Goal: Information Seeking & Learning: Compare options

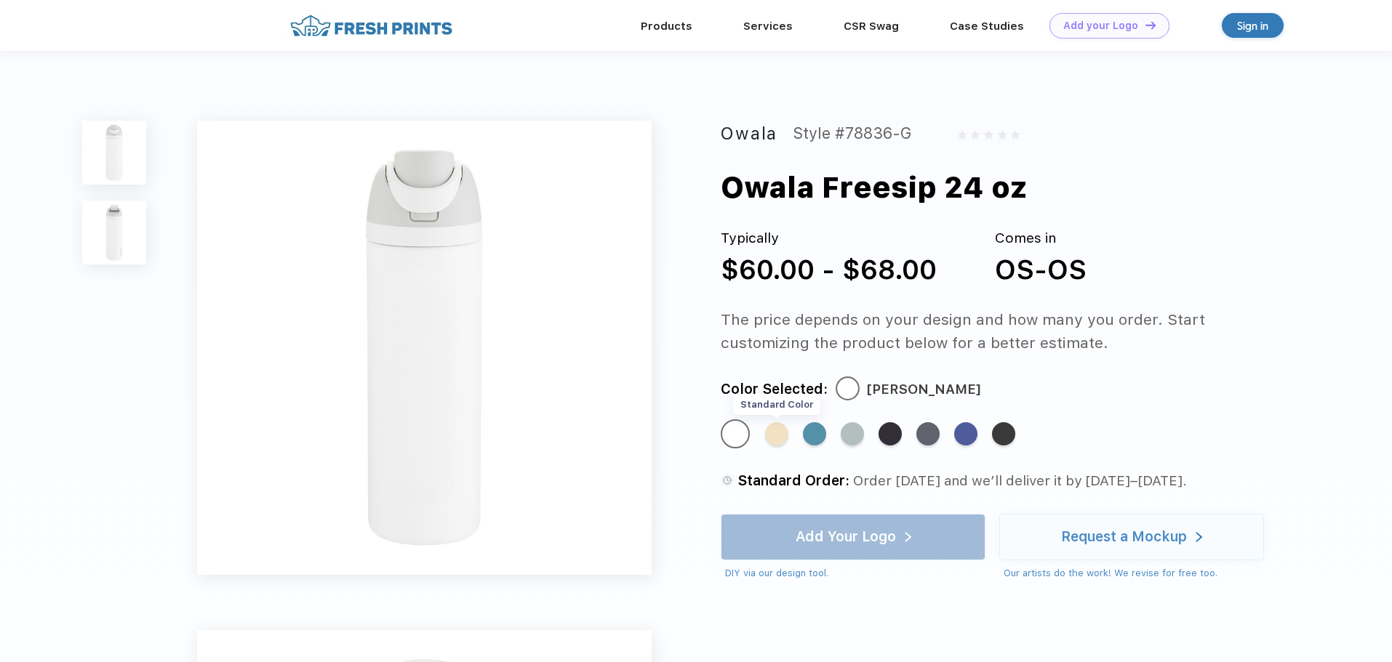
click at [784, 433] on div "Standard Color" at bounding box center [776, 433] width 23 height 23
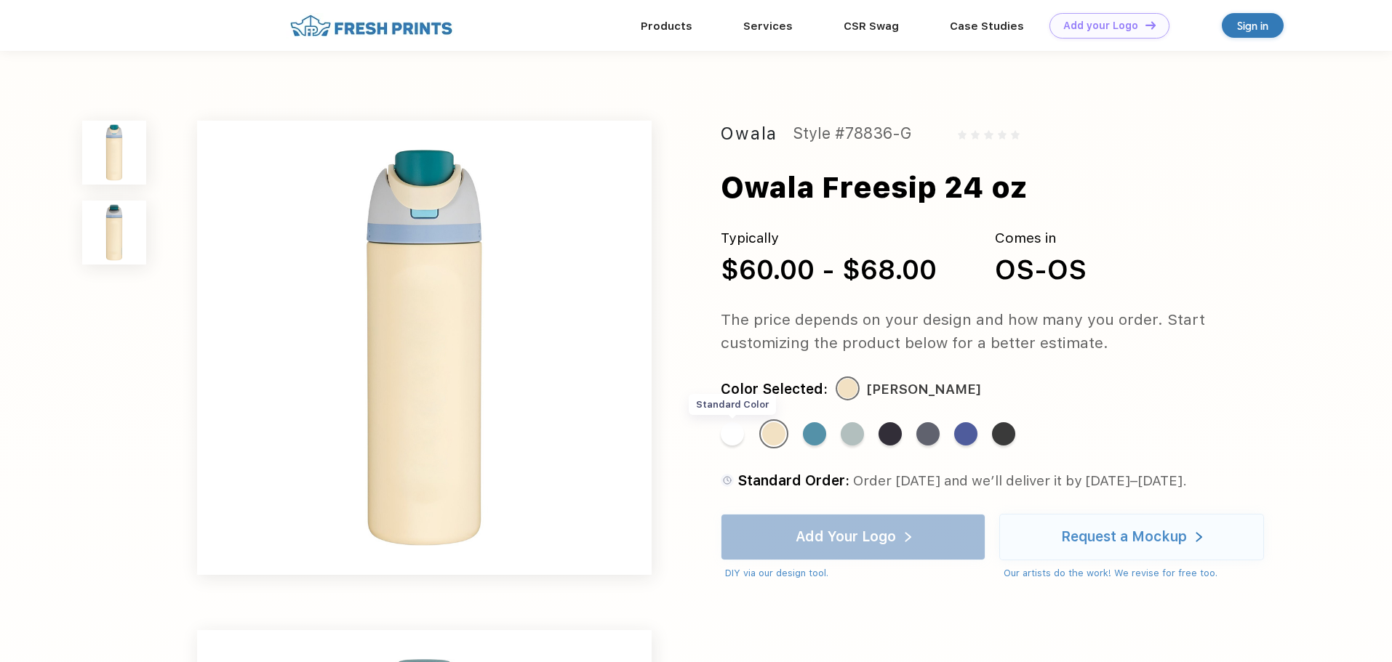
click at [742, 435] on div "Standard Color" at bounding box center [732, 433] width 23 height 23
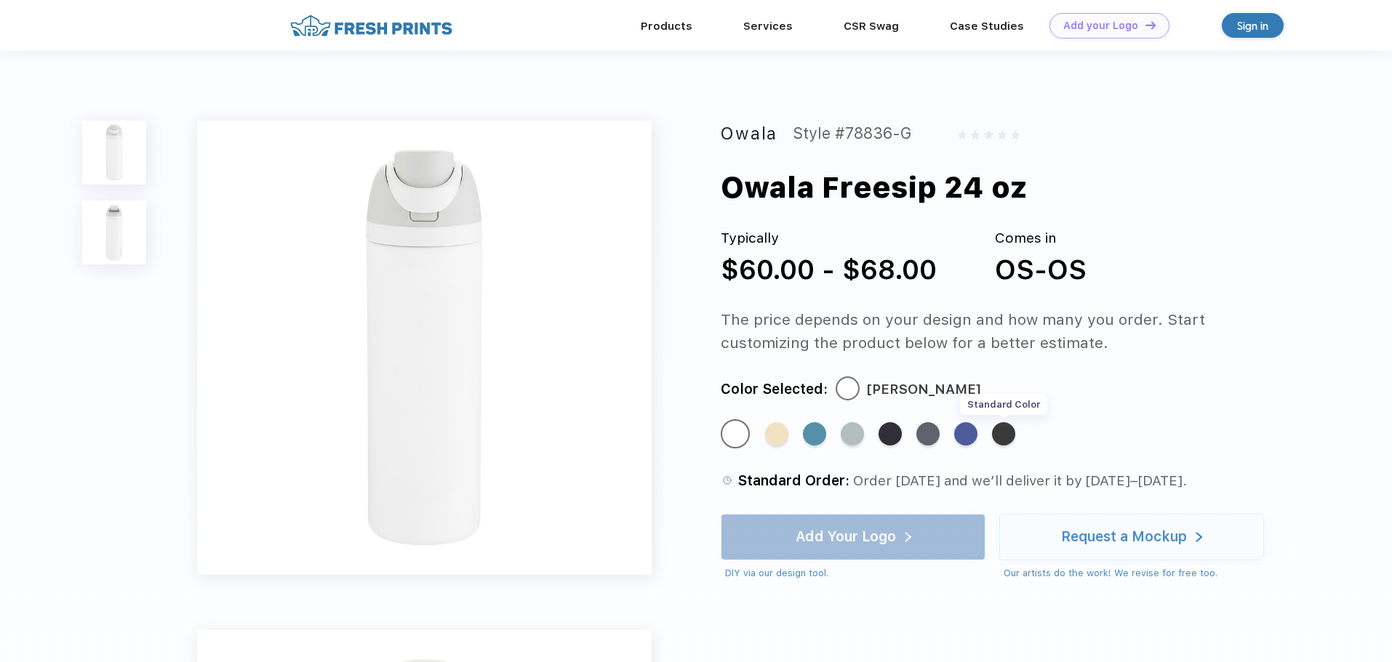
click at [1004, 429] on div "Standard Color" at bounding box center [1003, 433] width 23 height 23
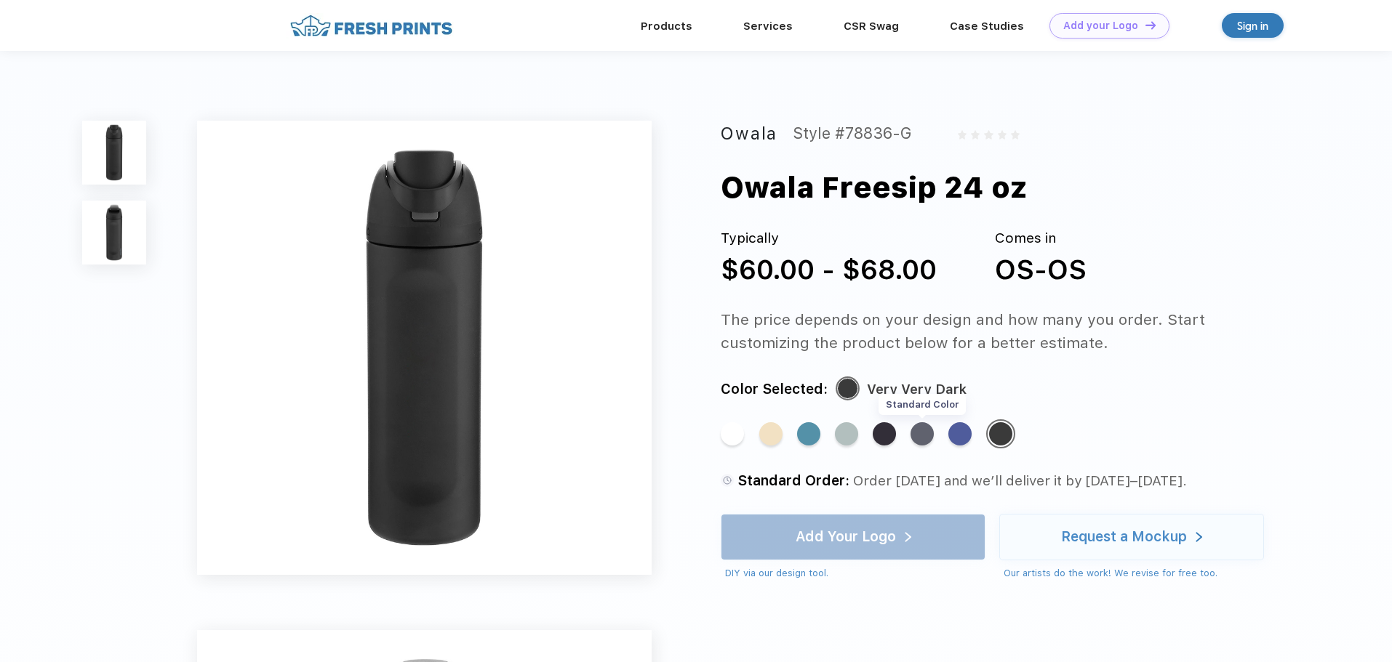
click at [922, 432] on div "Standard Color" at bounding box center [921, 433] width 23 height 23
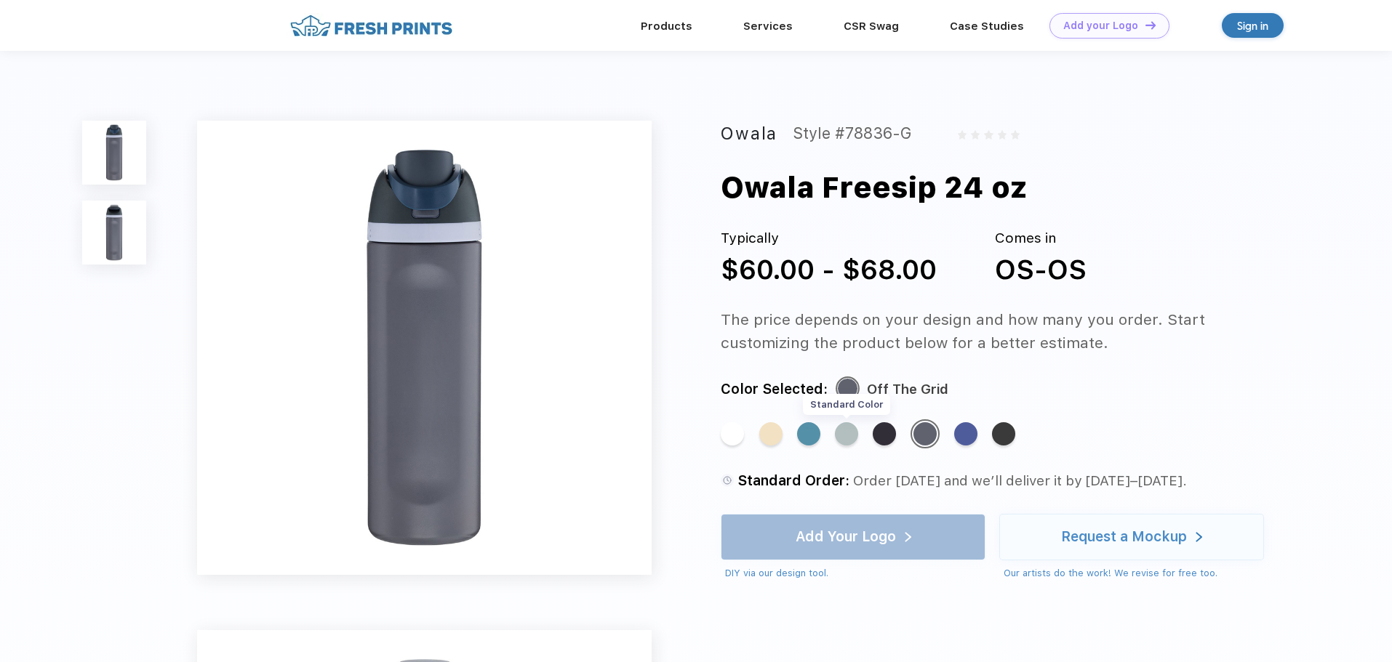
click at [849, 435] on div "Standard Color" at bounding box center [846, 433] width 23 height 23
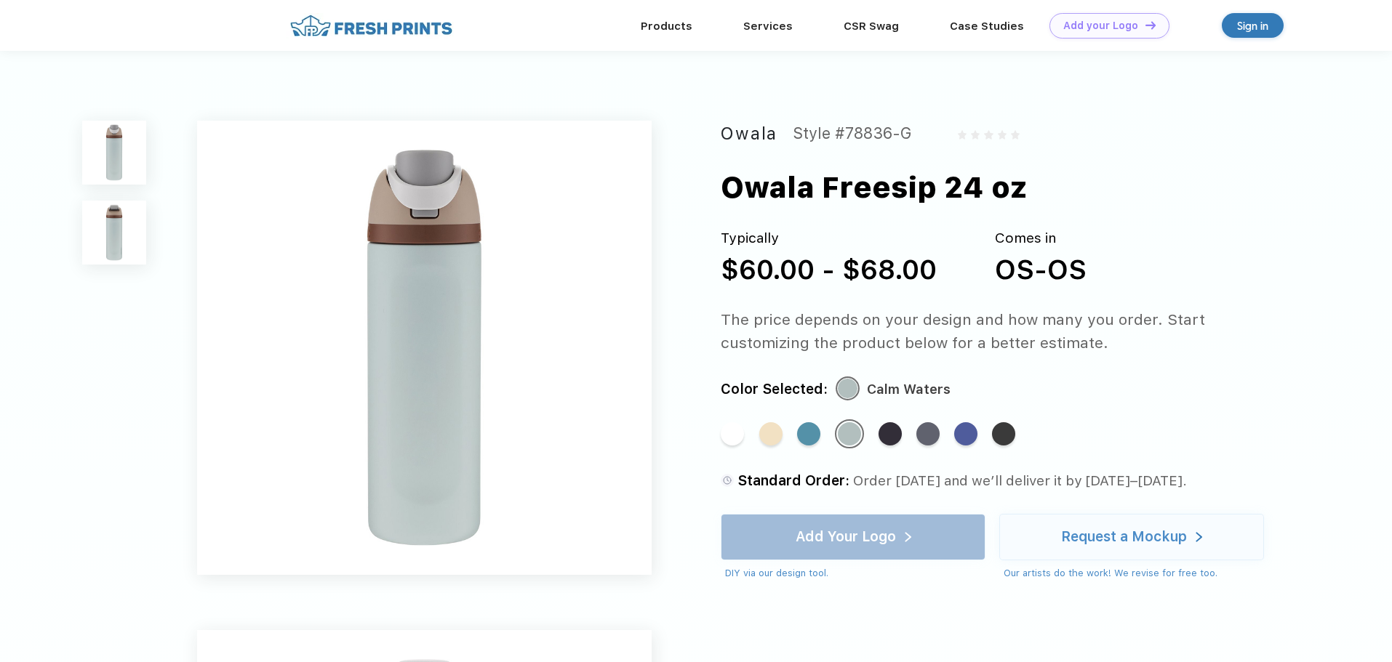
click at [878, 433] on div "Standard Color Standard Color Standard Color Standard Color Standard Color Stan…" at bounding box center [990, 442] width 539 height 44
click at [884, 437] on div "Standard Color" at bounding box center [889, 433] width 23 height 23
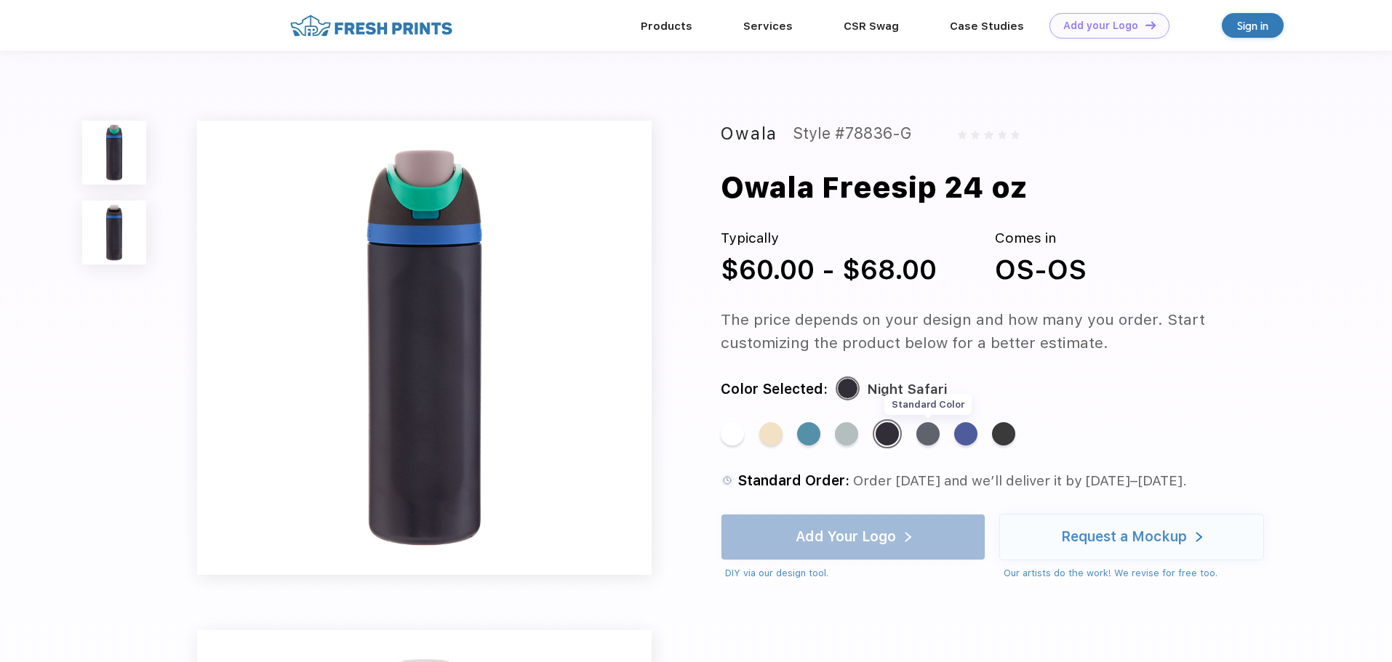
click at [939, 436] on div "Standard Color" at bounding box center [927, 433] width 23 height 23
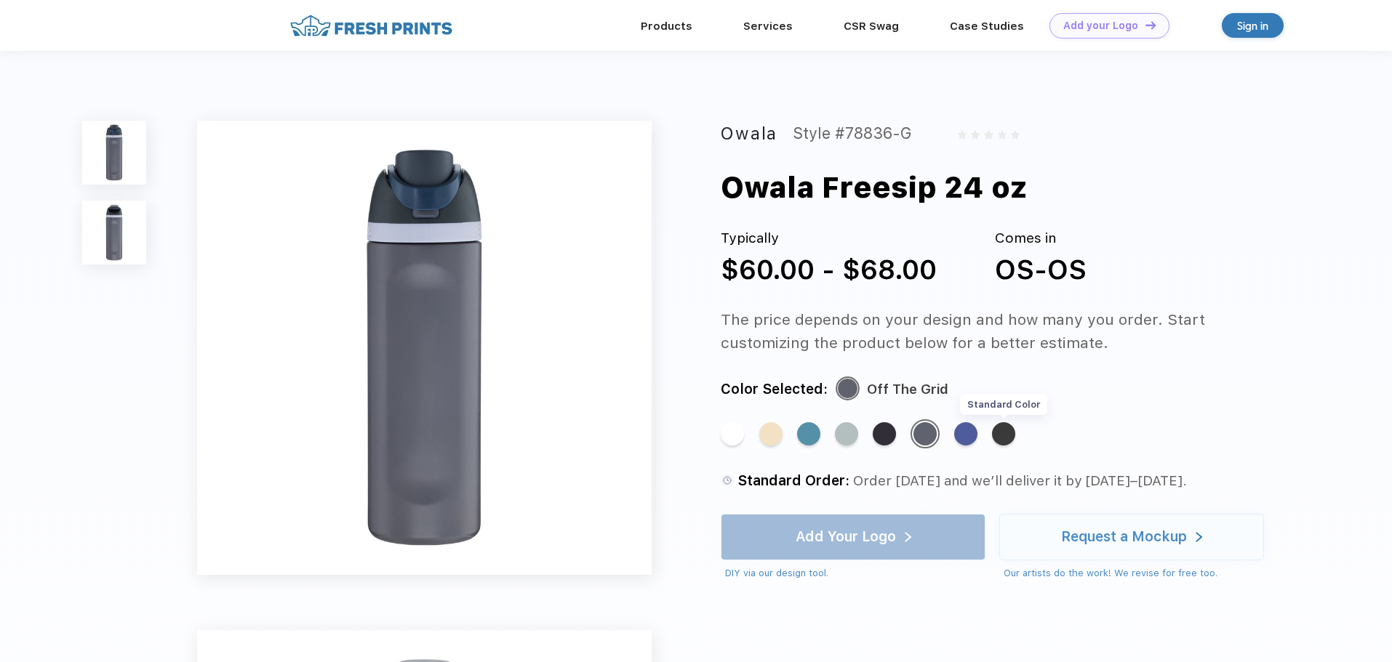
click at [998, 433] on div "Standard Color" at bounding box center [1003, 433] width 23 height 23
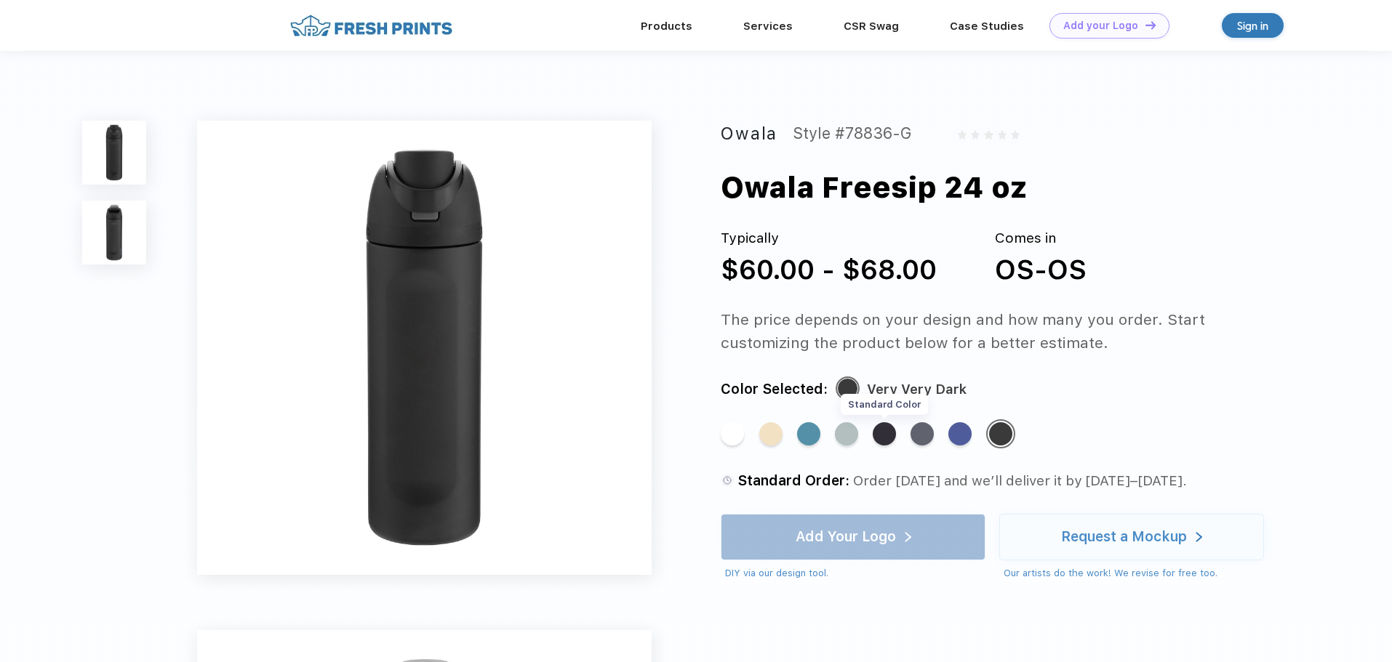
click at [888, 437] on div "Standard Color" at bounding box center [883, 433] width 23 height 23
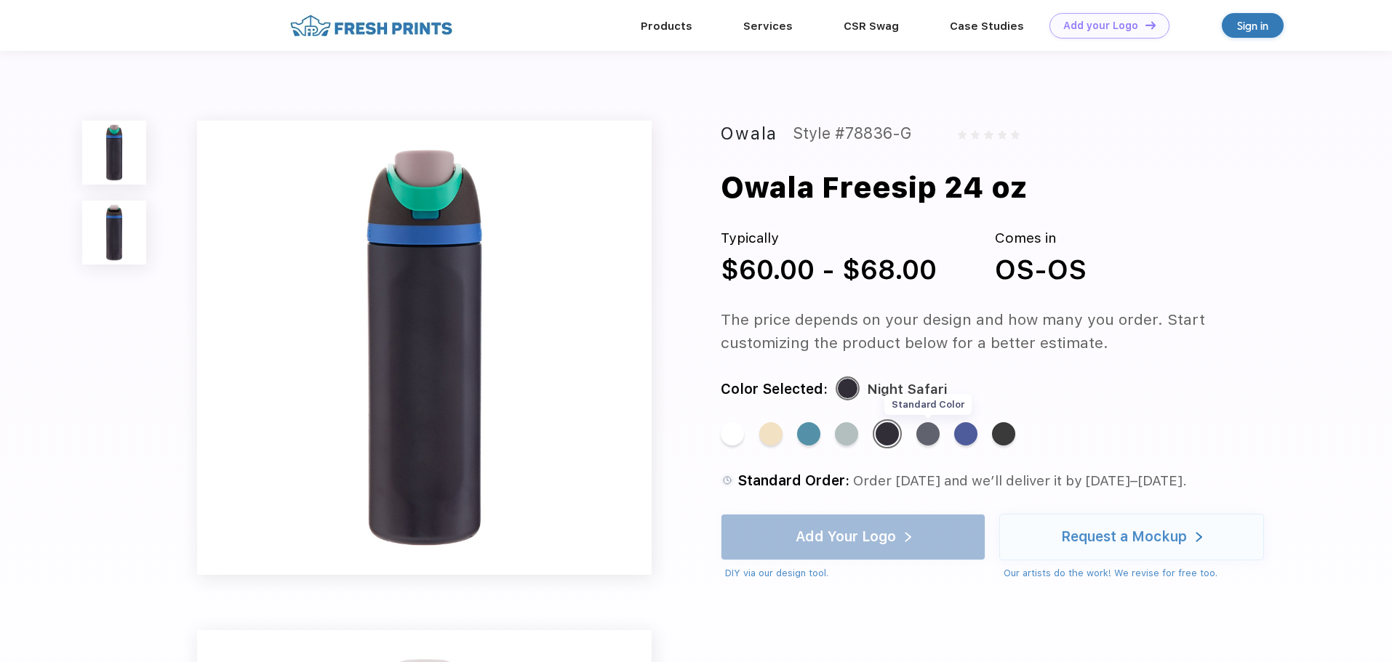
click at [930, 436] on div "Standard Color" at bounding box center [927, 433] width 23 height 23
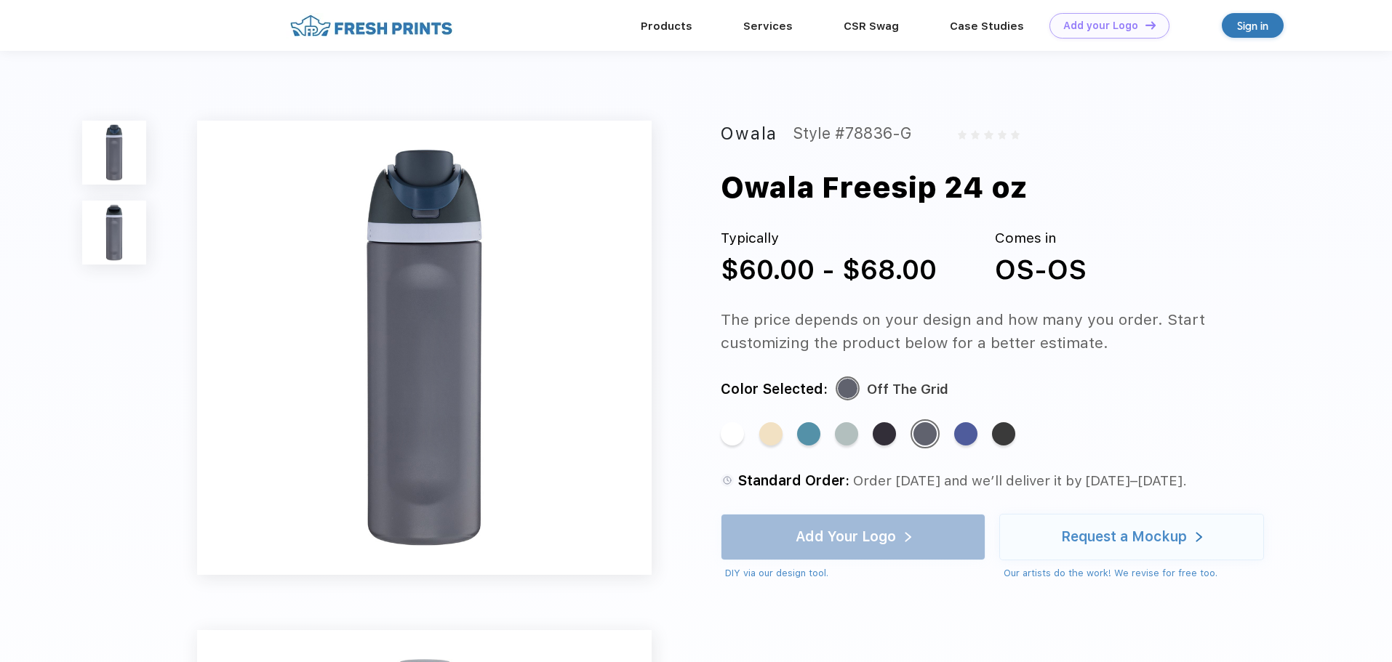
click at [110, 243] on img at bounding box center [114, 233] width 64 height 64
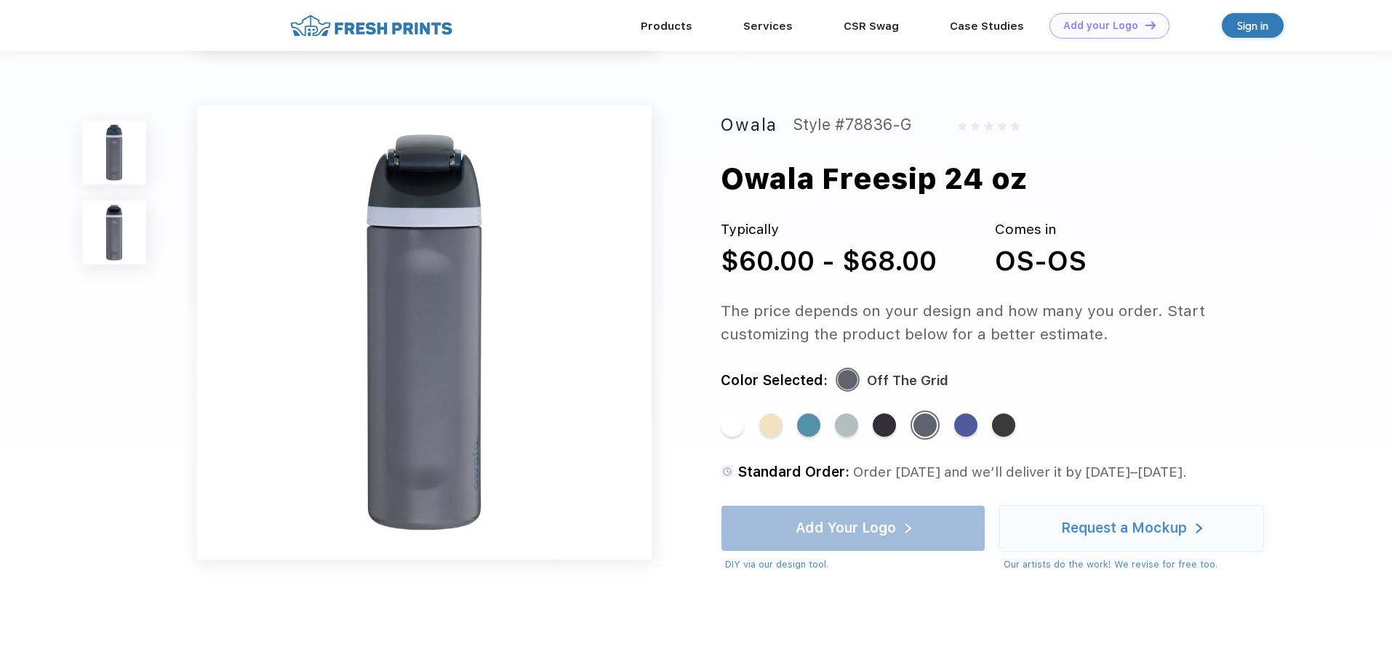
scroll to position [481, 0]
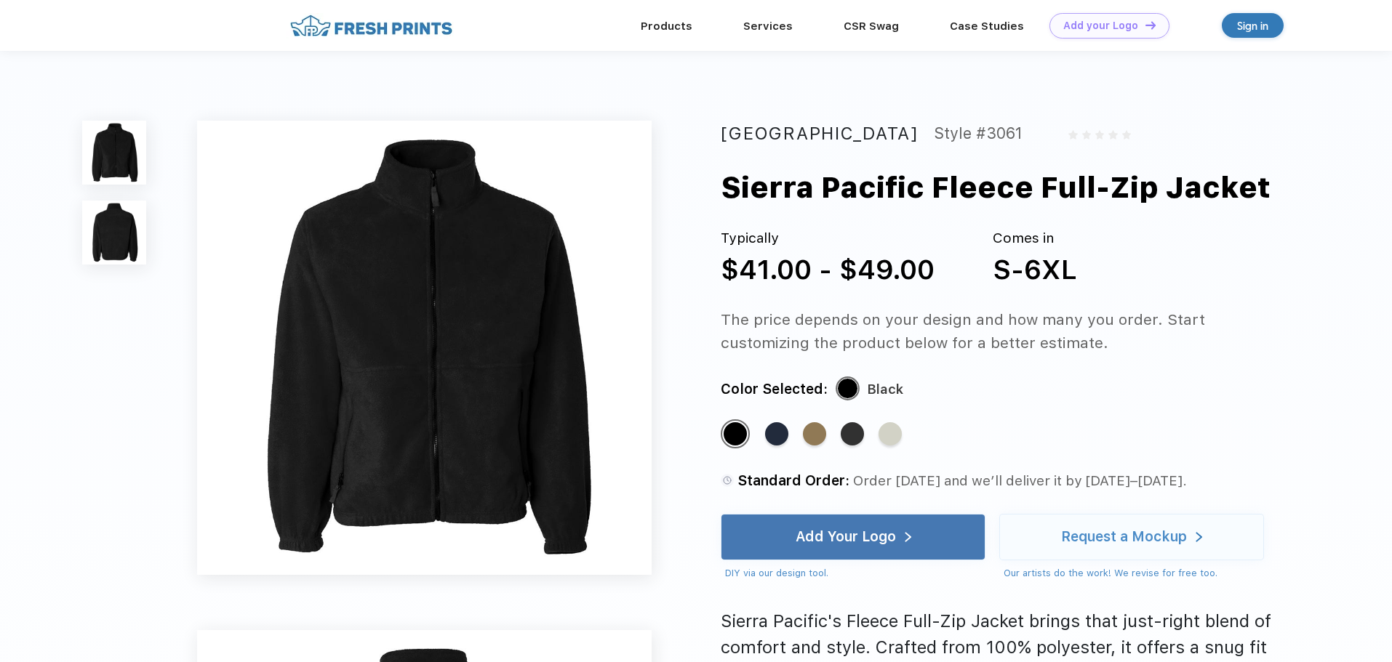
click at [417, 25] on img at bounding box center [371, 25] width 171 height 25
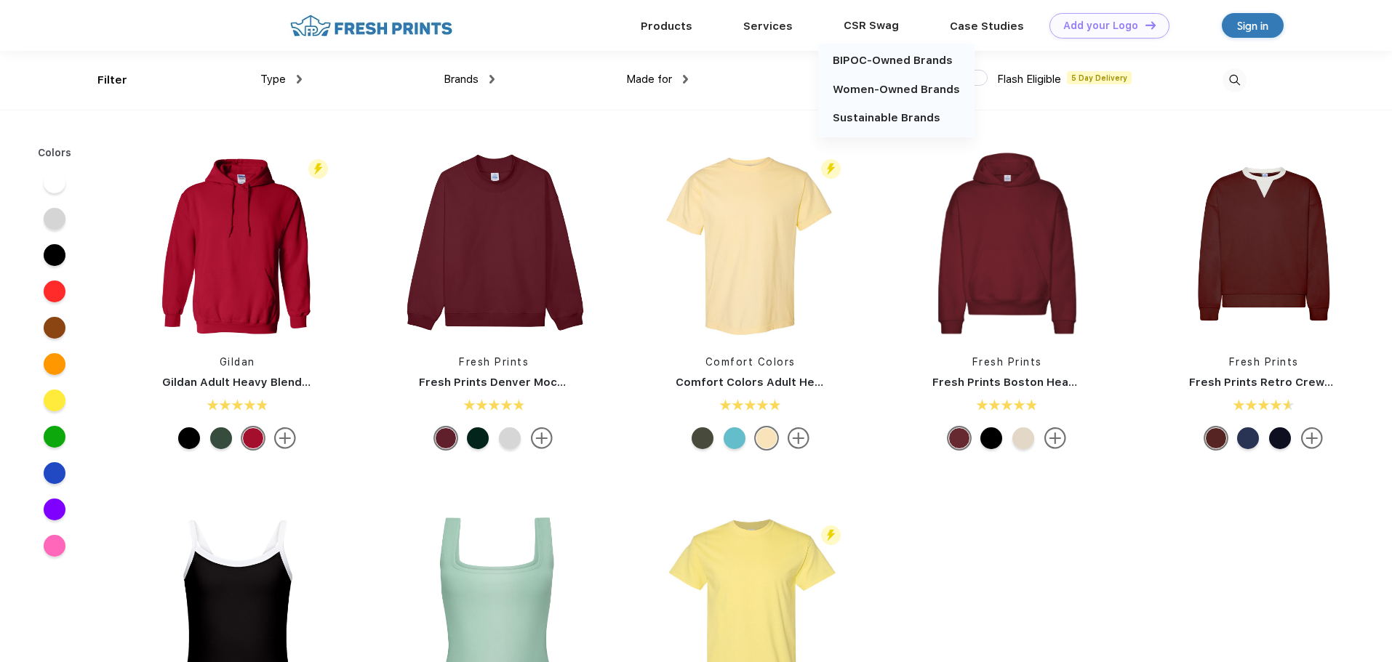
scroll to position [1, 0]
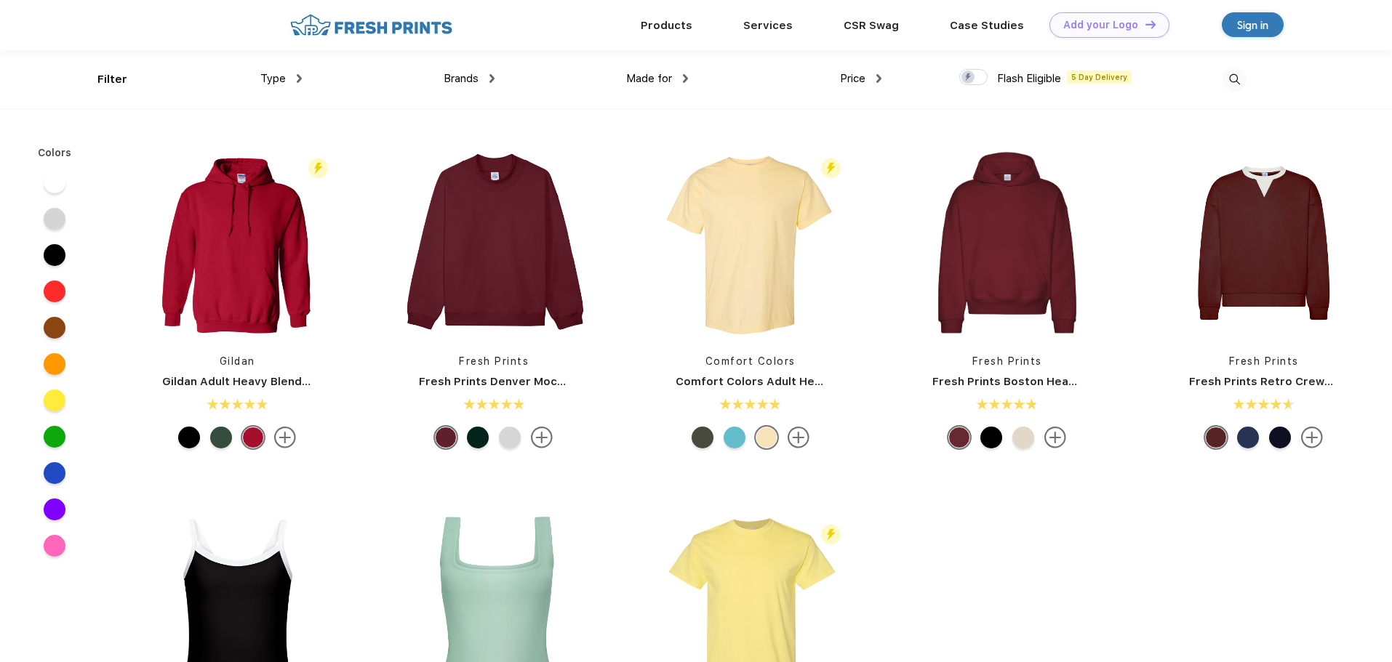
click at [1238, 77] on img at bounding box center [1234, 80] width 24 height 24
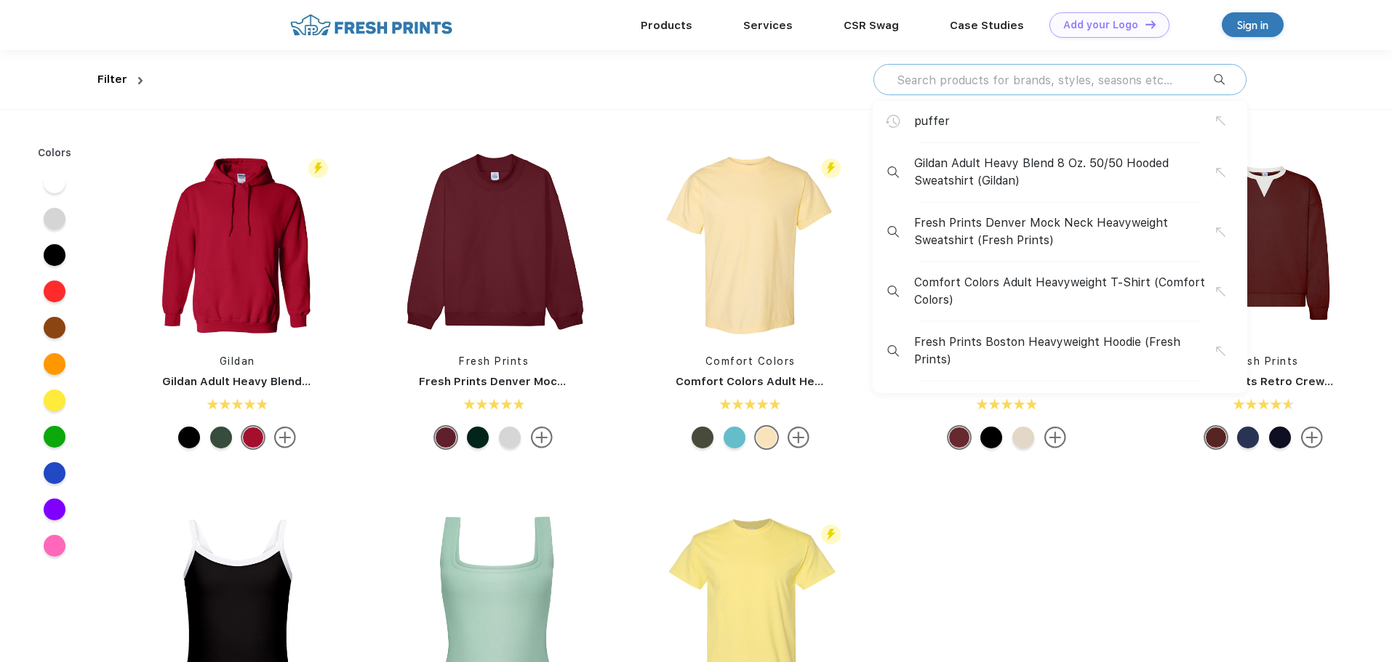
click at [924, 85] on input "text" at bounding box center [1054, 80] width 318 height 16
type input "fleece"
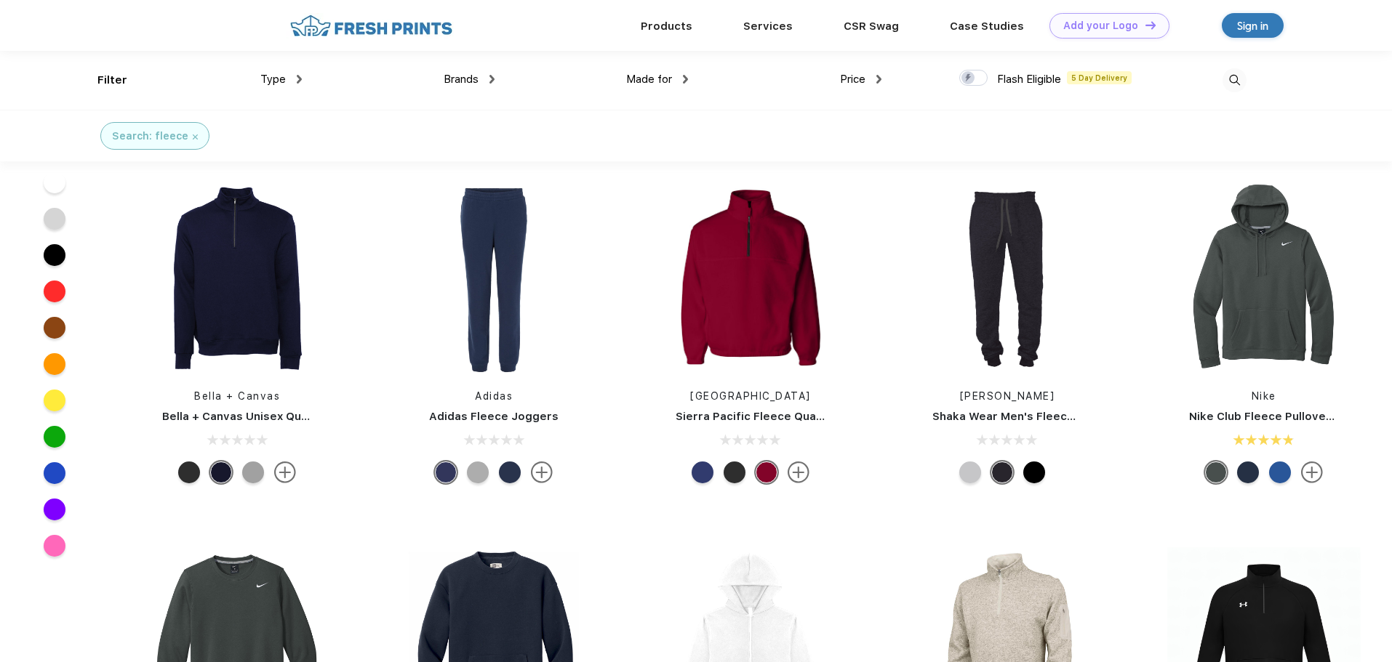
scroll to position [1672, 0]
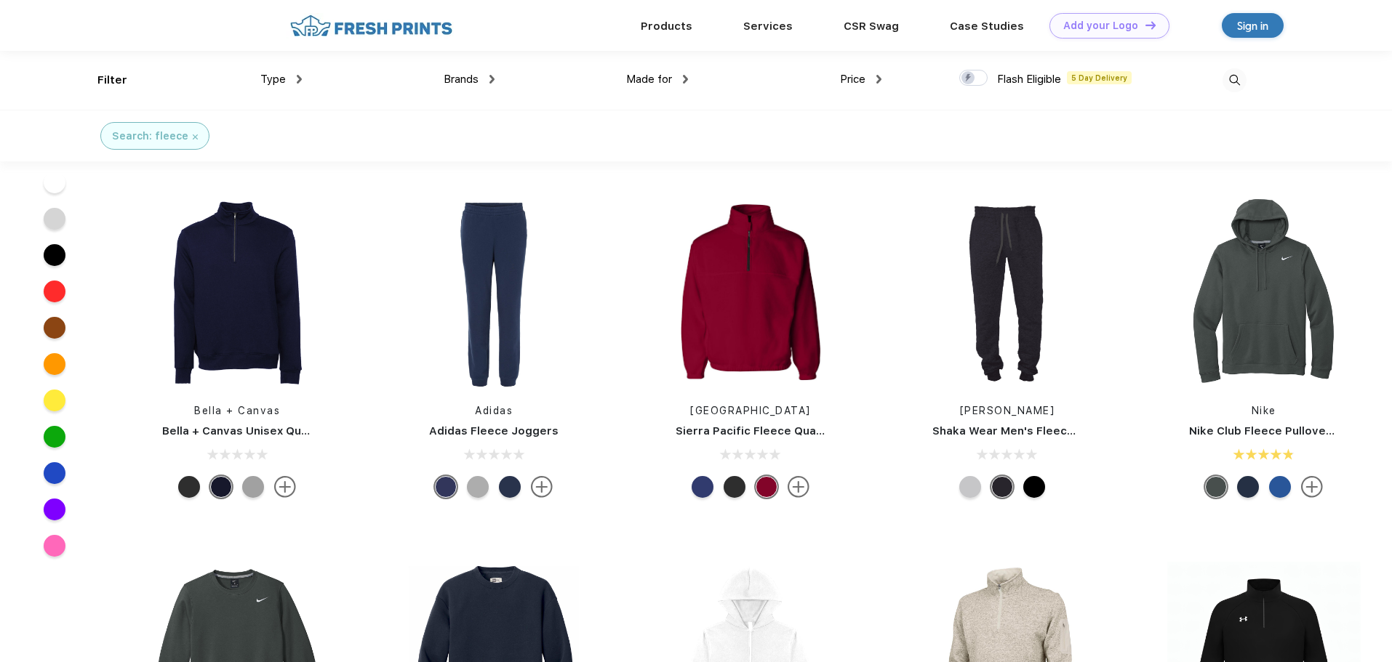
click at [250, 487] on div at bounding box center [253, 487] width 22 height 22
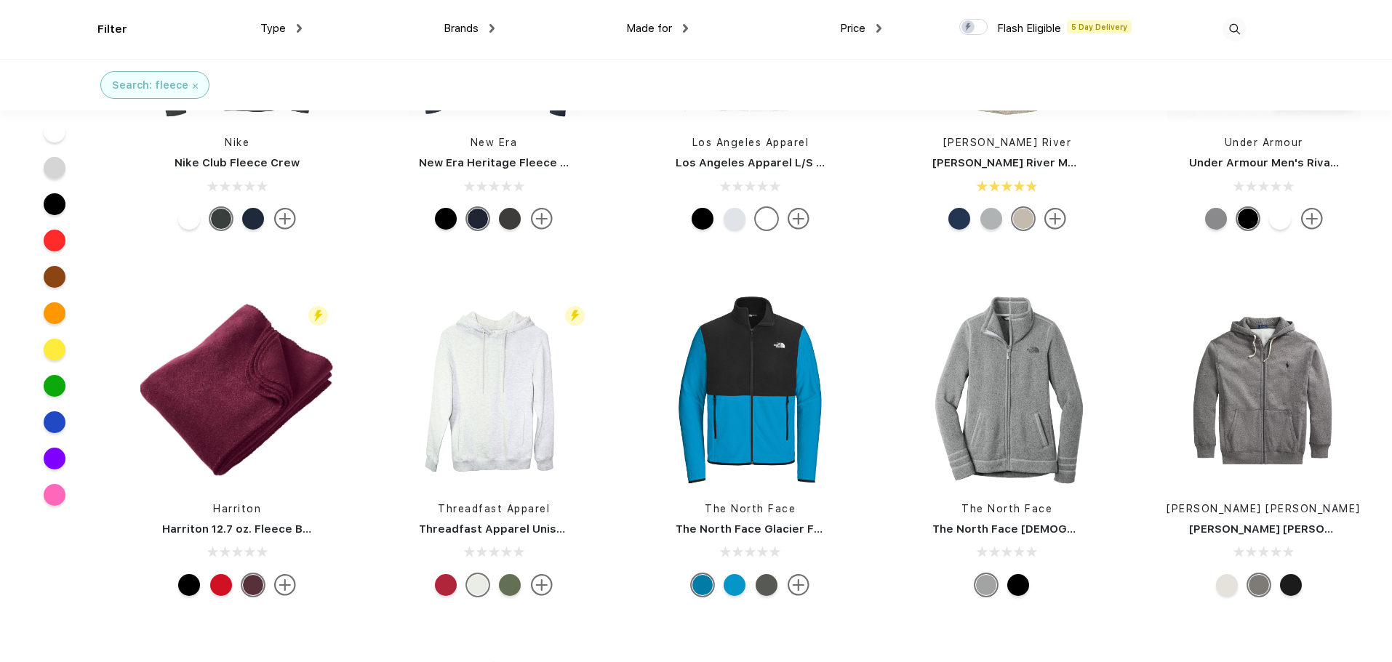
scroll to position [2399, 0]
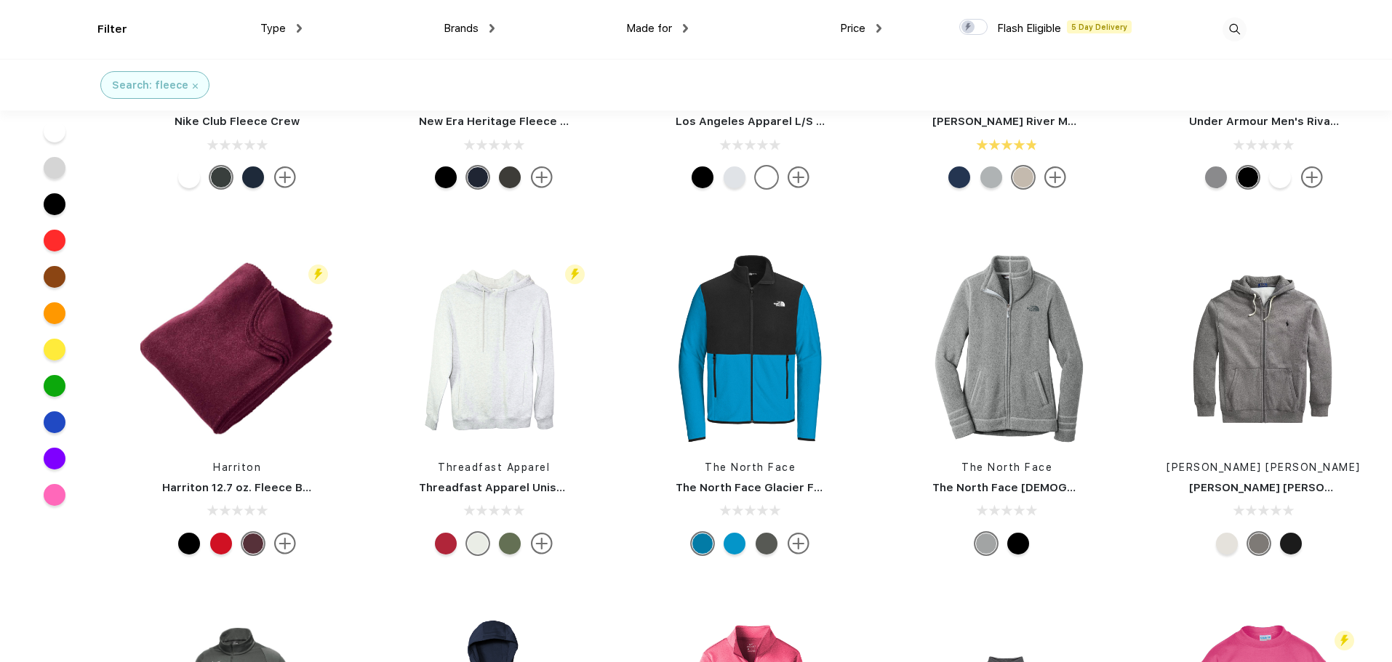
click at [186, 550] on div at bounding box center [189, 544] width 22 height 22
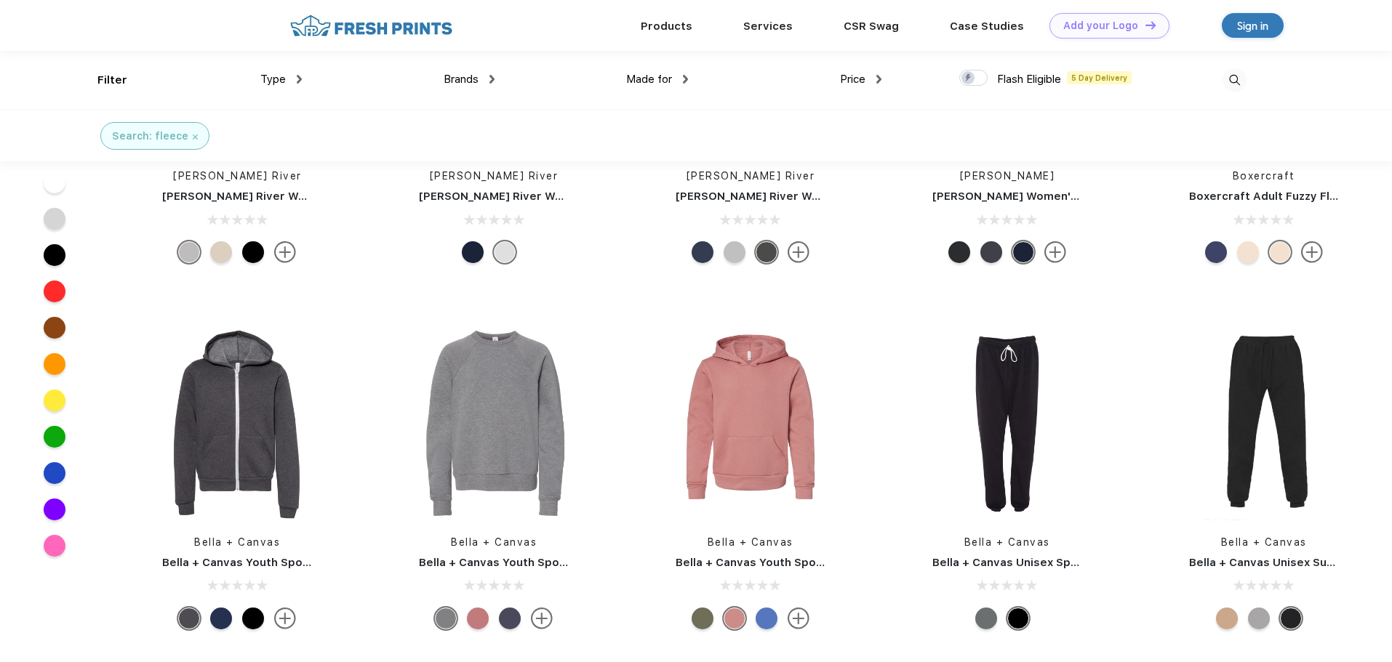
scroll to position [8870, 0]
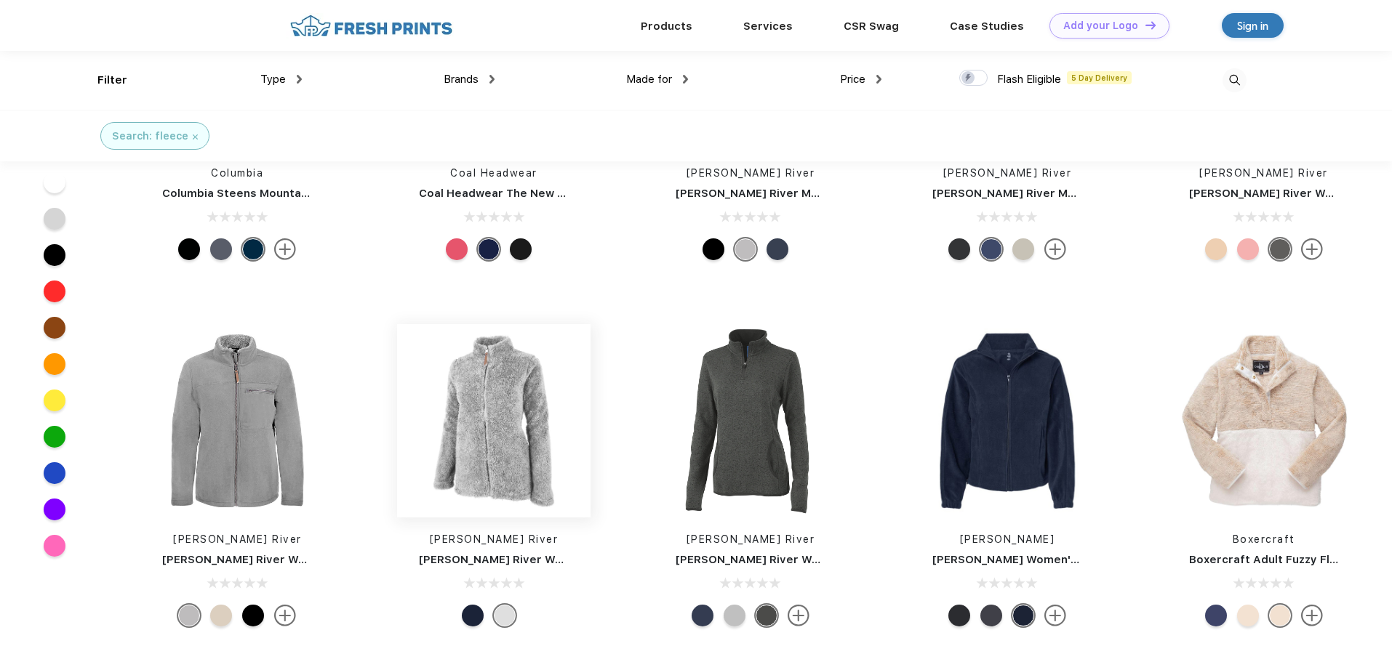
click at [506, 448] on img at bounding box center [493, 420] width 193 height 193
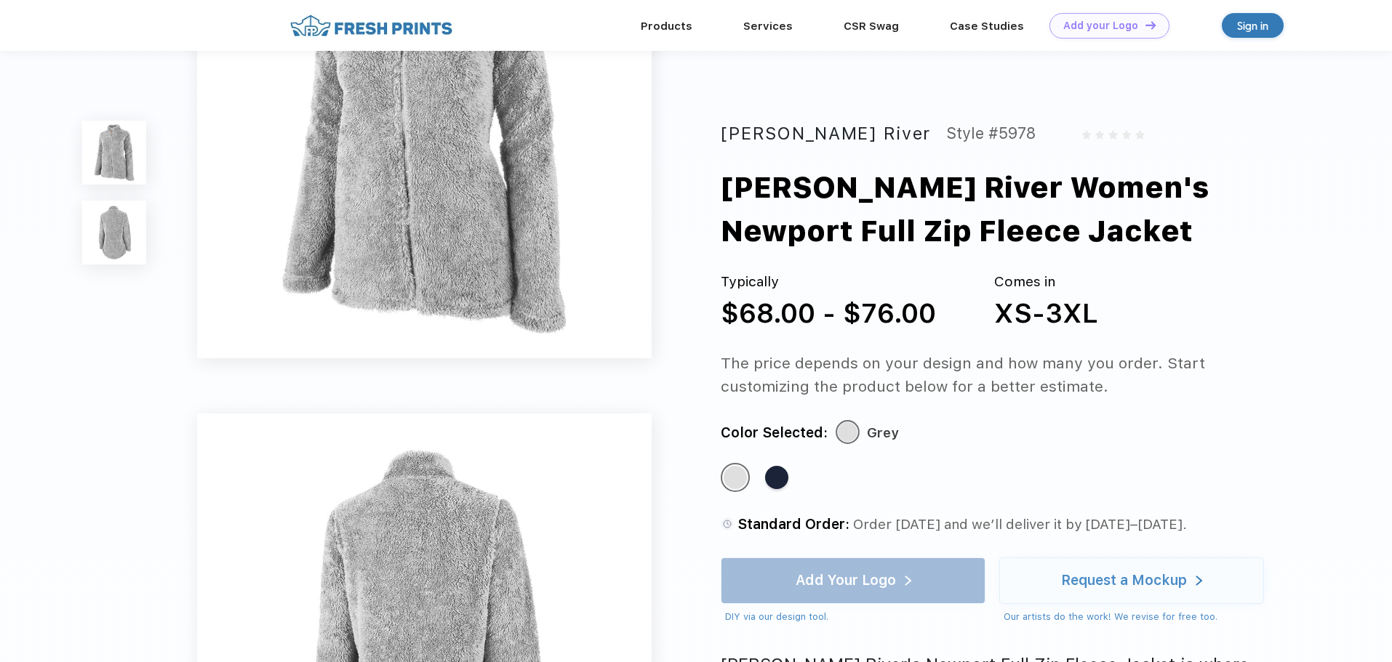
scroll to position [145, 0]
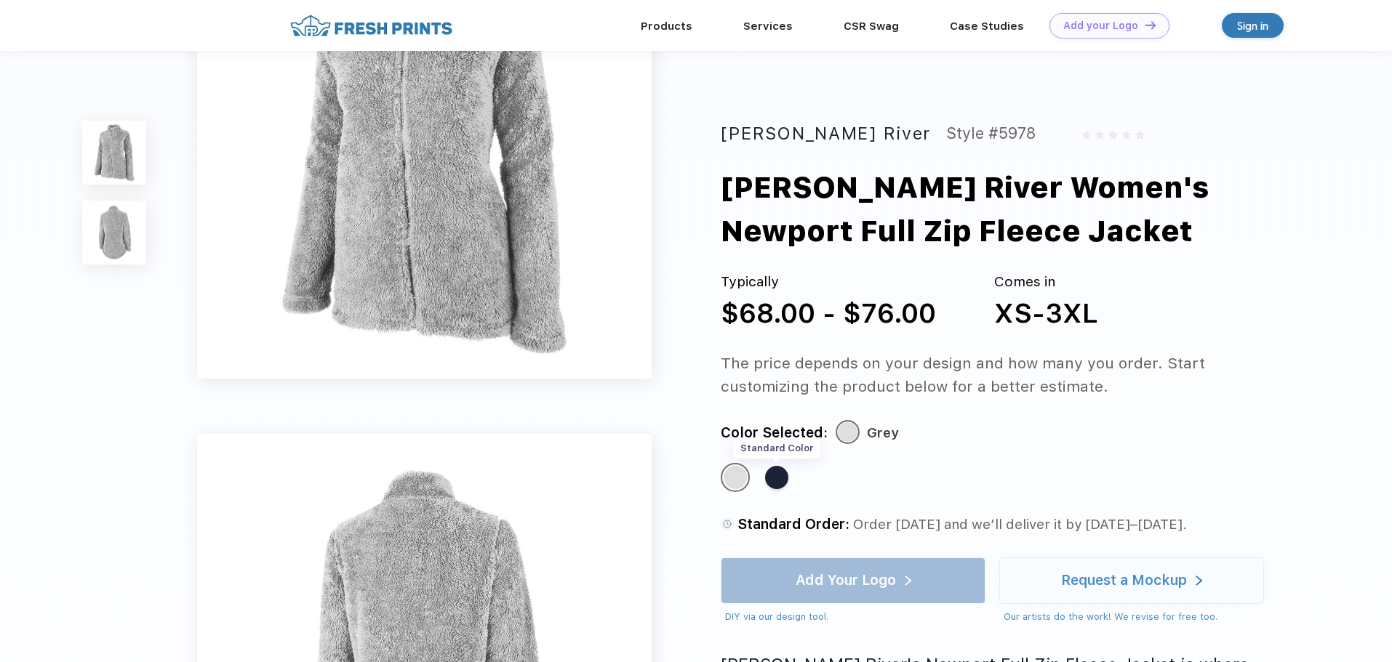
click at [782, 478] on div "Standard Color" at bounding box center [776, 477] width 23 height 23
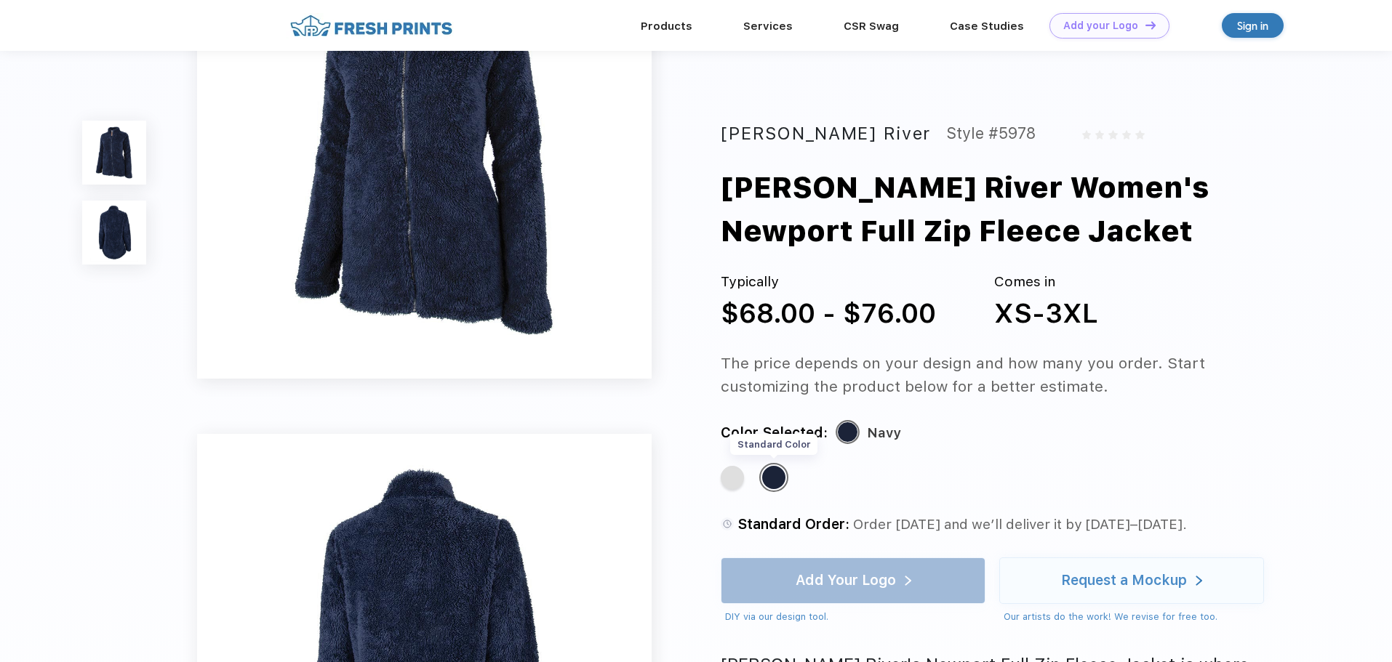
scroll to position [0, 0]
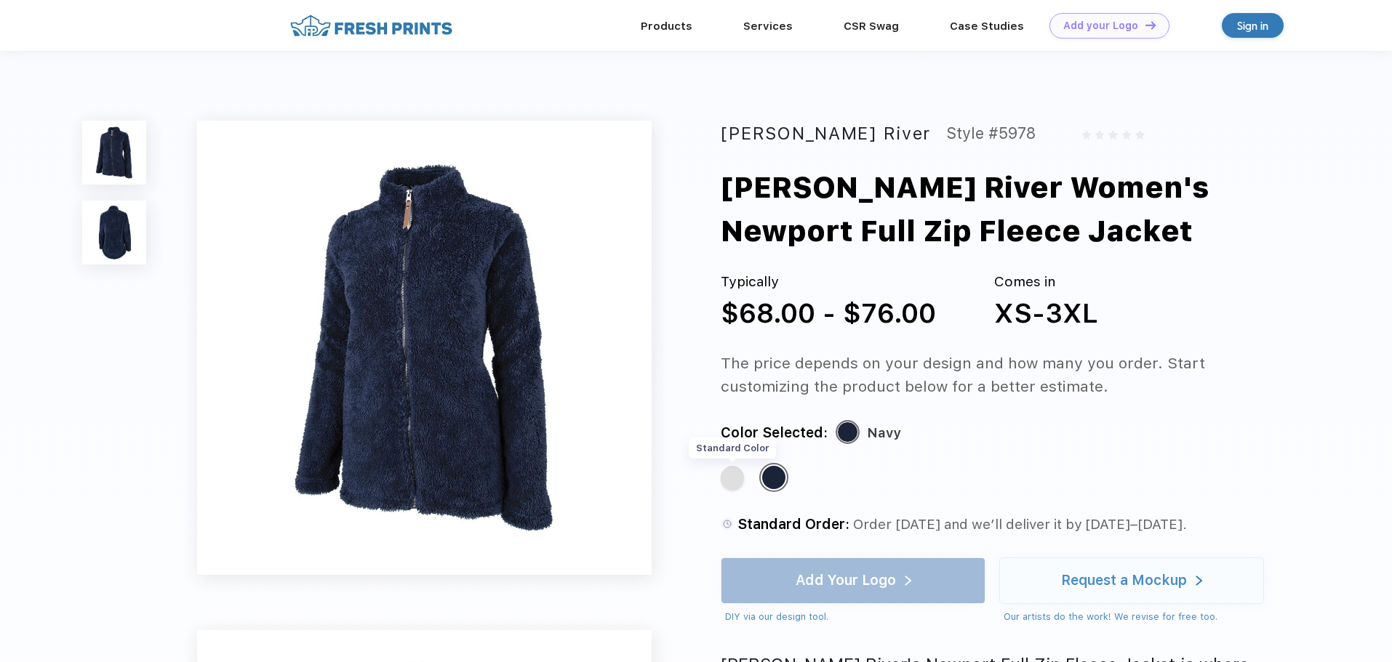
click at [737, 478] on div "Standard Color" at bounding box center [732, 477] width 23 height 23
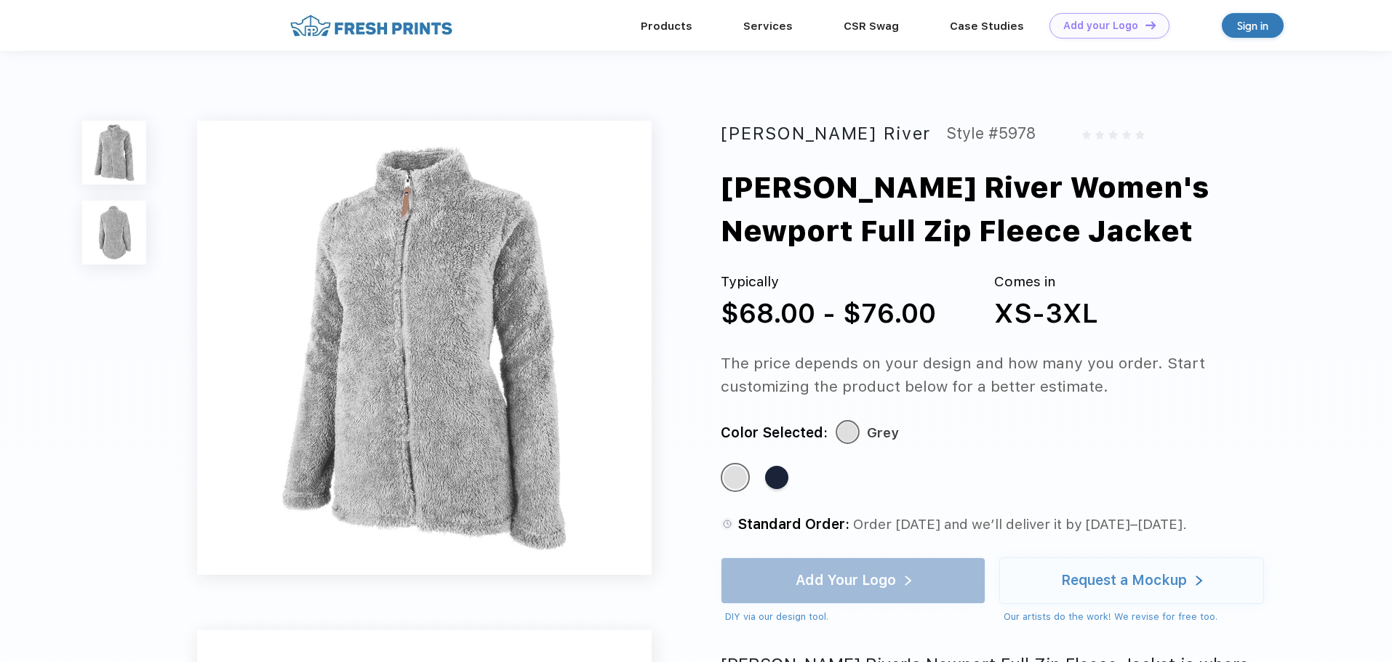
click at [1153, 433] on div "Color Selected: Grey" at bounding box center [1006, 433] width 571 height 23
drag, startPoint x: 1208, startPoint y: 412, endPoint x: 720, endPoint y: 358, distance: 491.6
click at [950, 360] on div "The price depends on your design and how many you order. Start customizing the …" at bounding box center [1006, 375] width 571 height 47
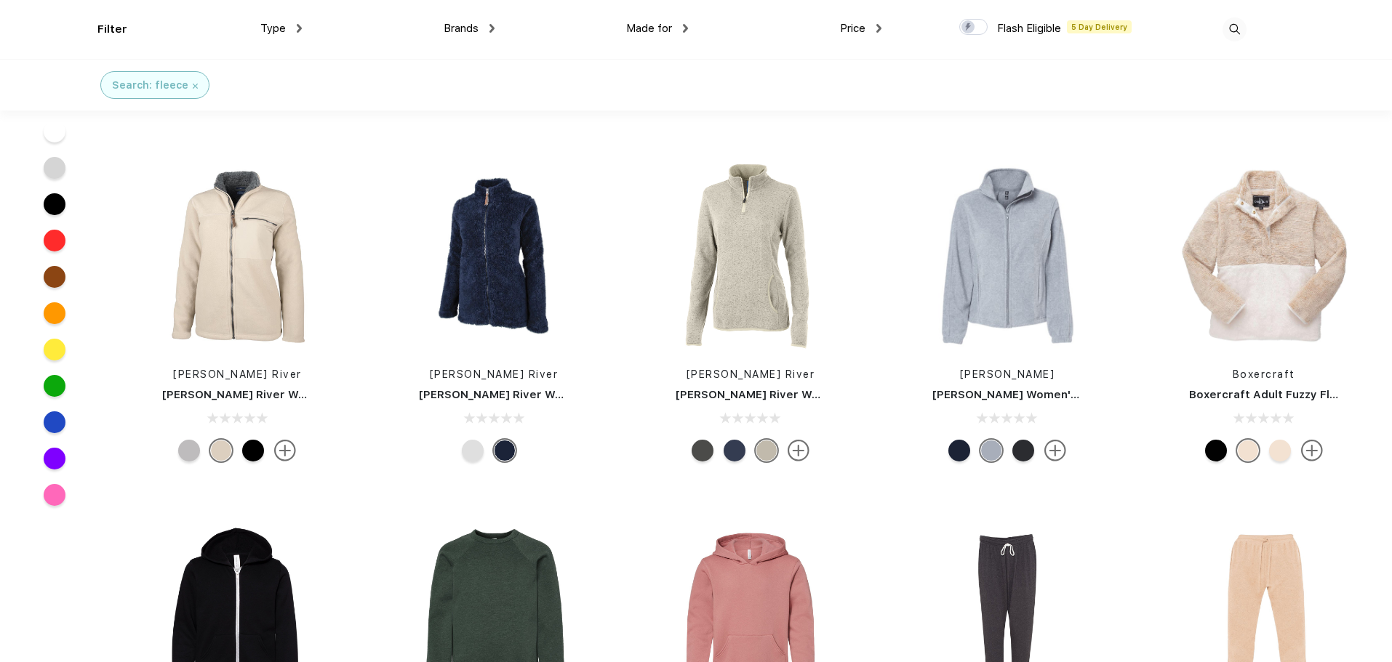
scroll to position [9089, 0]
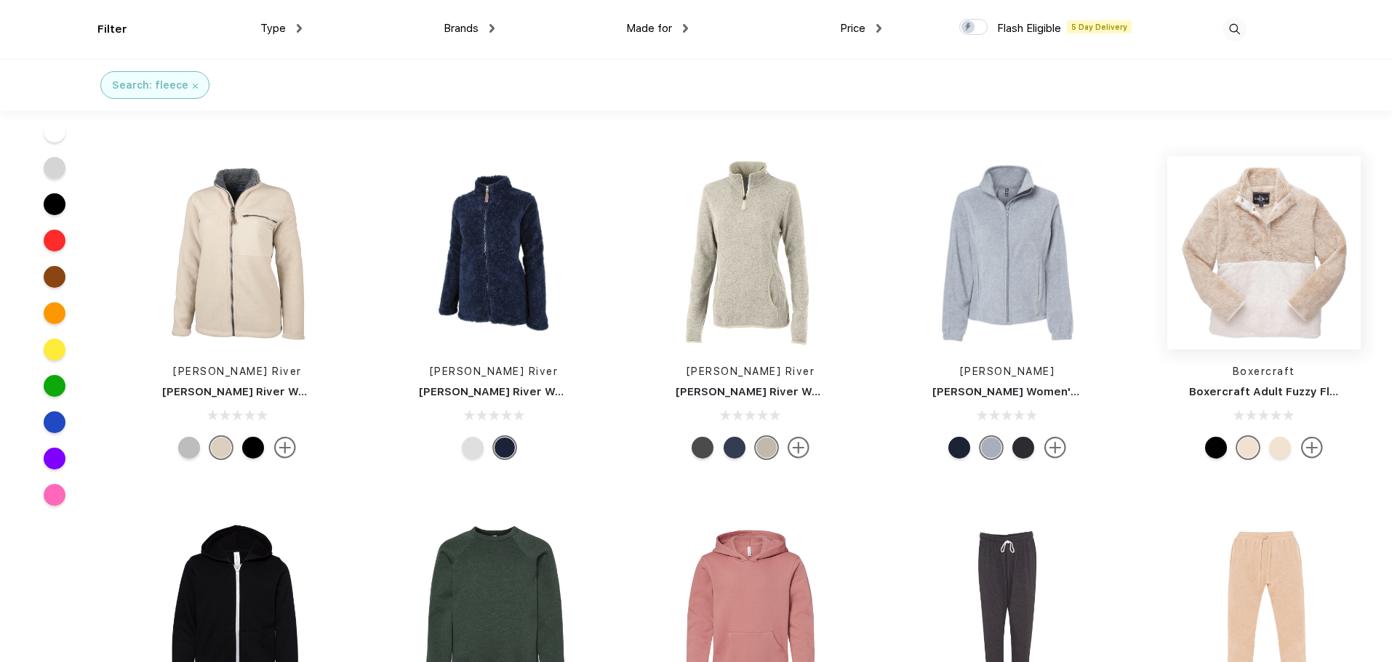
click at [1274, 305] on img at bounding box center [1263, 252] width 193 height 193
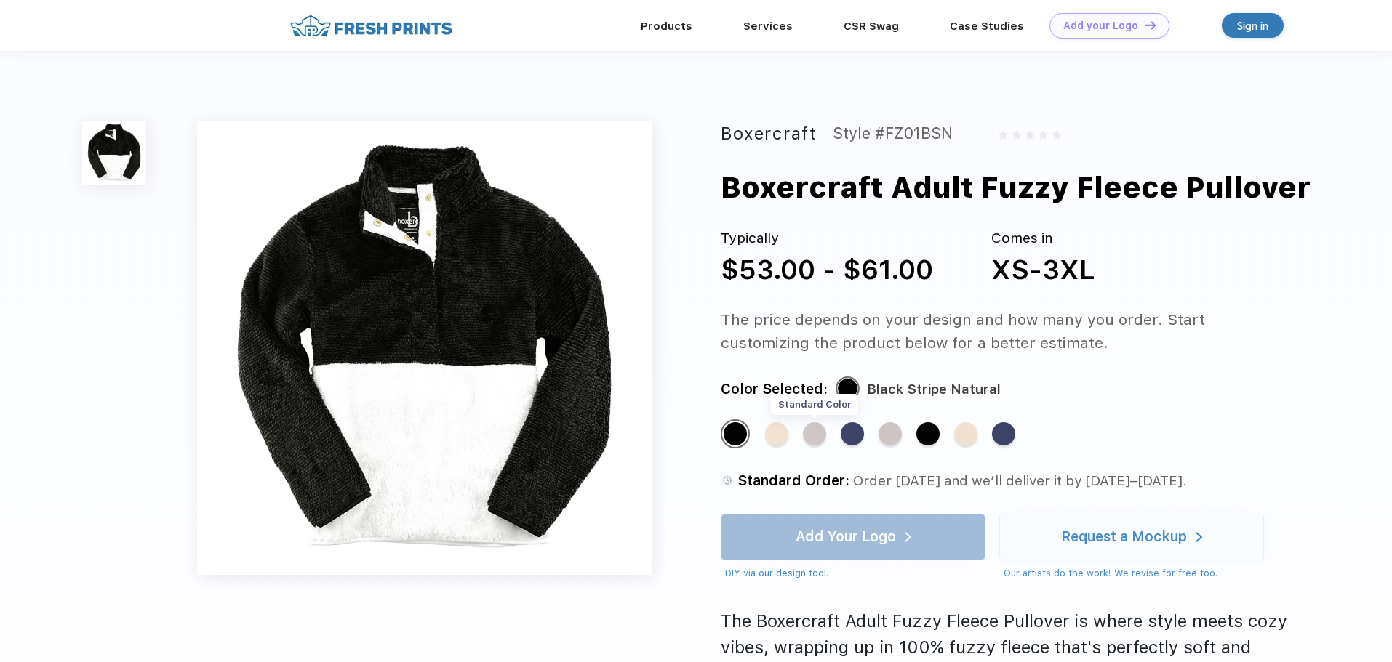
click at [812, 434] on div "Standard Color" at bounding box center [814, 433] width 23 height 23
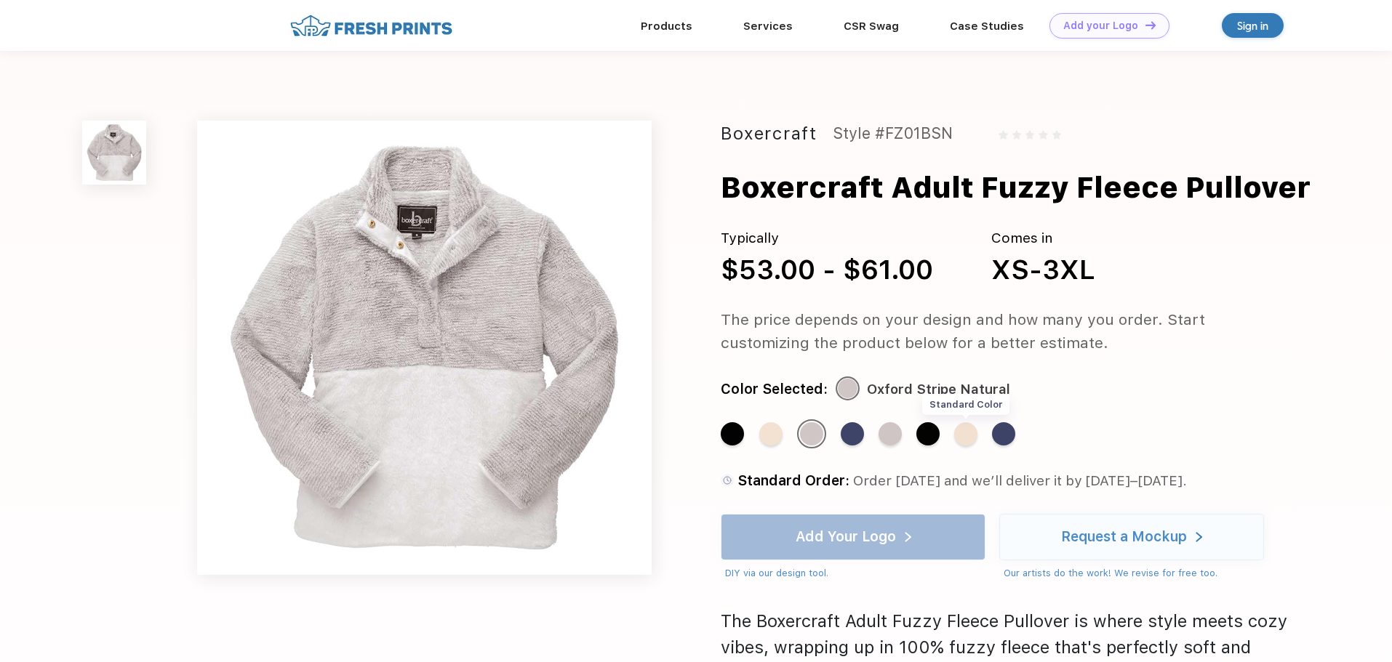
click at [962, 436] on div "Standard Color" at bounding box center [965, 433] width 23 height 23
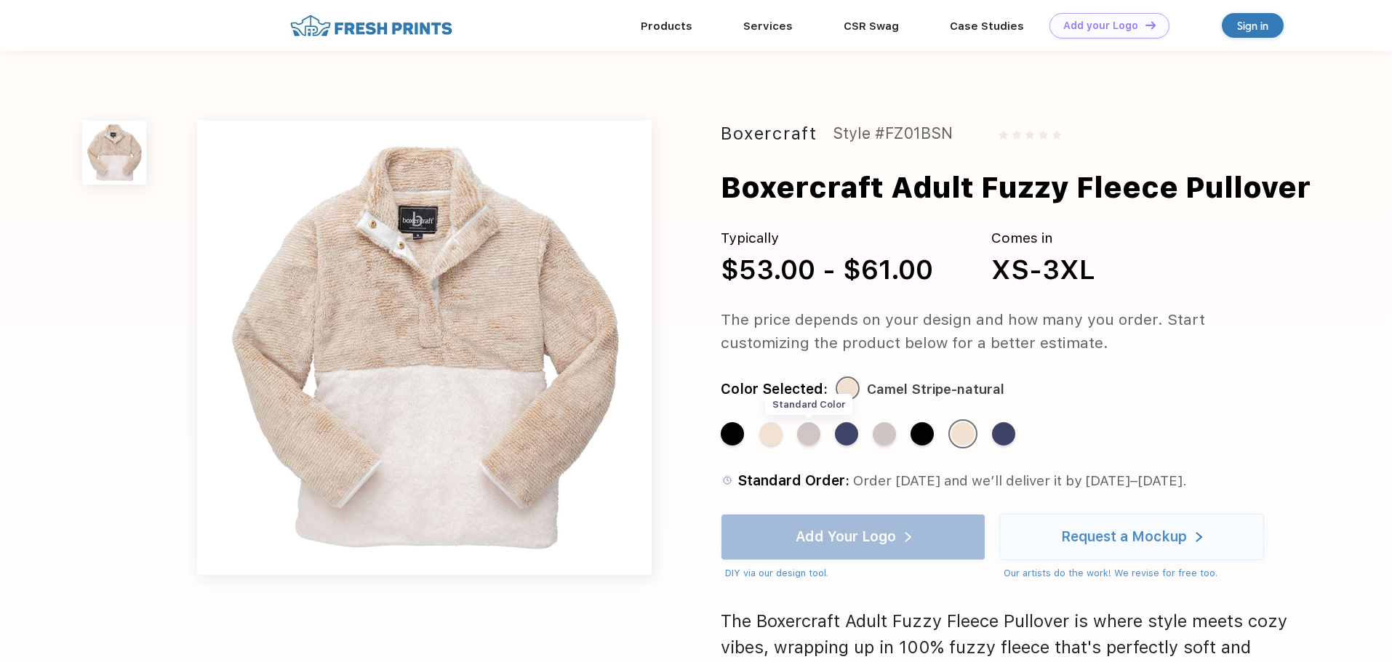
click at [803, 440] on div "Standard Color" at bounding box center [808, 433] width 23 height 23
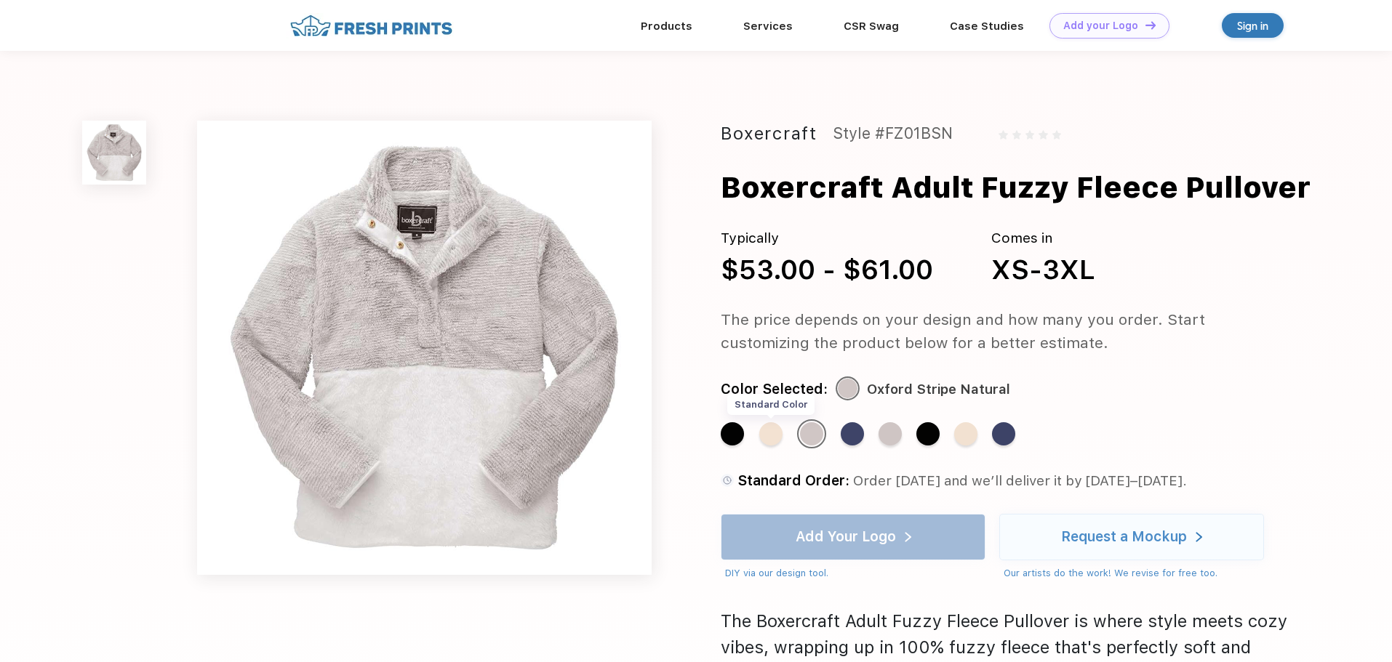
click at [771, 439] on div "Standard Color" at bounding box center [770, 433] width 23 height 23
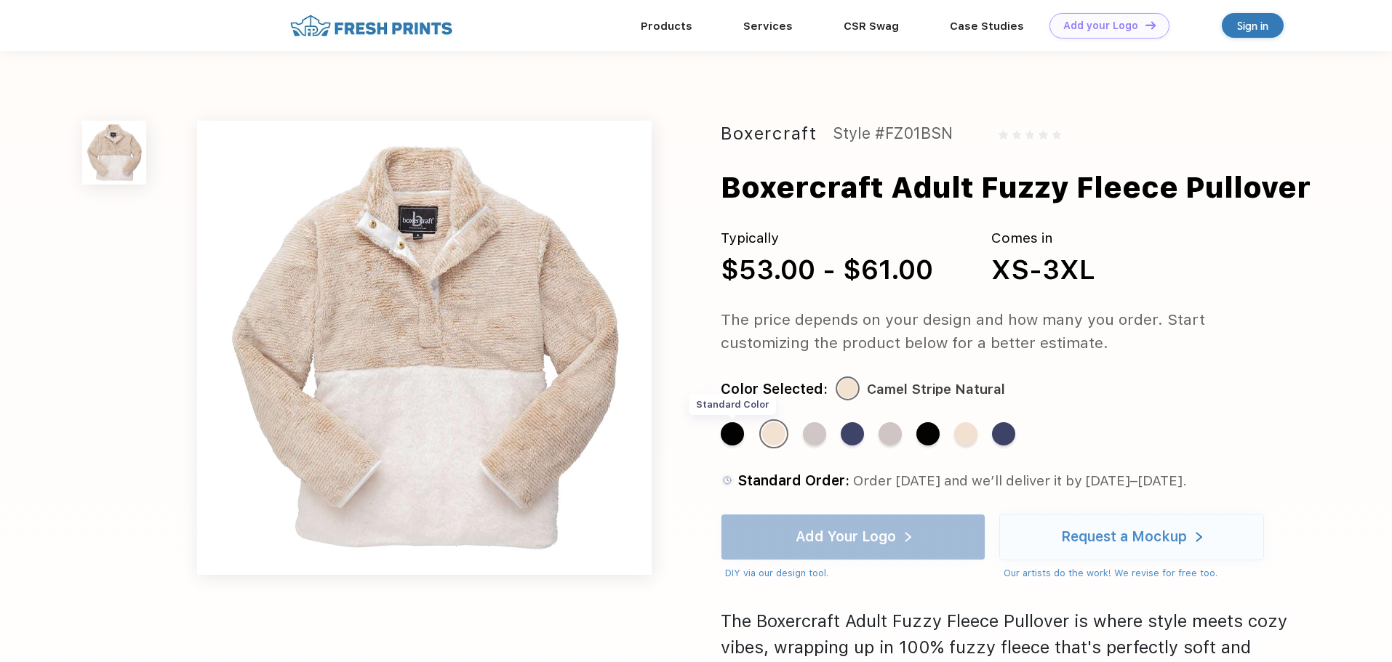
click at [724, 436] on div "Standard Color" at bounding box center [732, 433] width 23 height 23
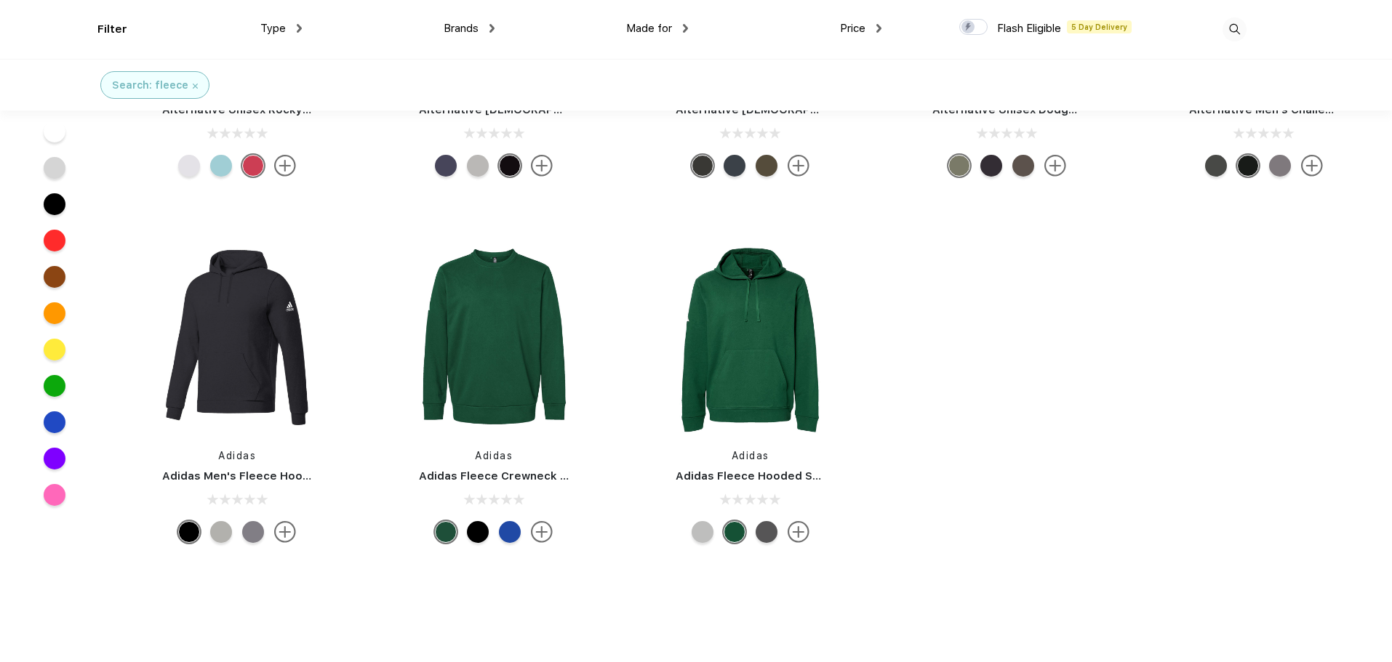
scroll to position [11055, 0]
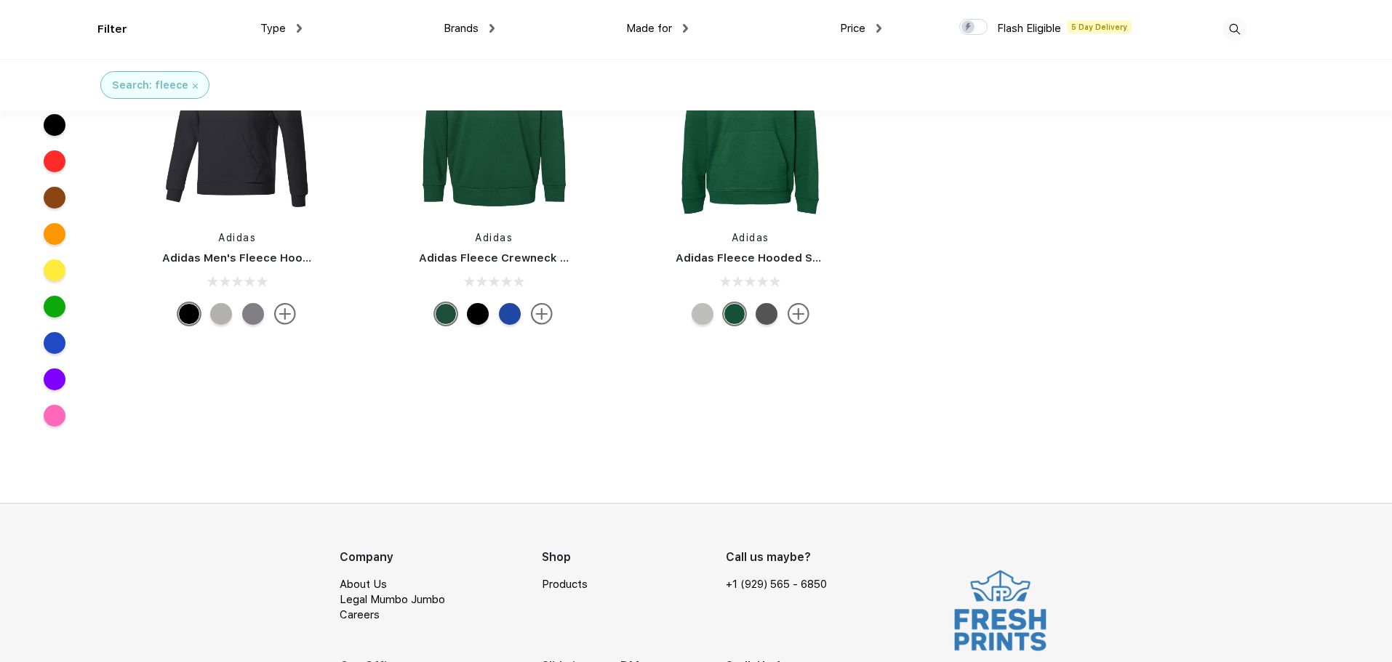
click at [1226, 31] on img at bounding box center [1234, 29] width 24 height 24
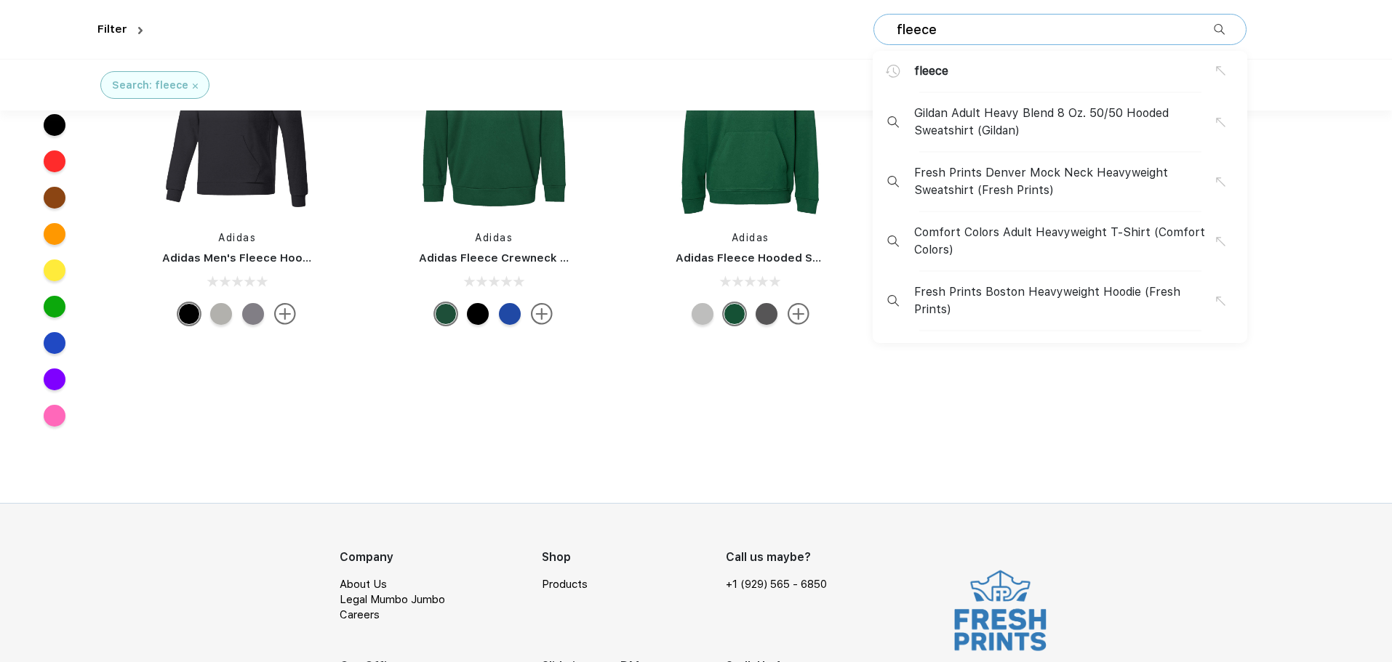
click at [1117, 40] on div "fleece fleece Gildan Adult Heavy Blend 8 Oz. 50/50 Hooded Sweatshirt (Gildan) F…" at bounding box center [1059, 29] width 373 height 31
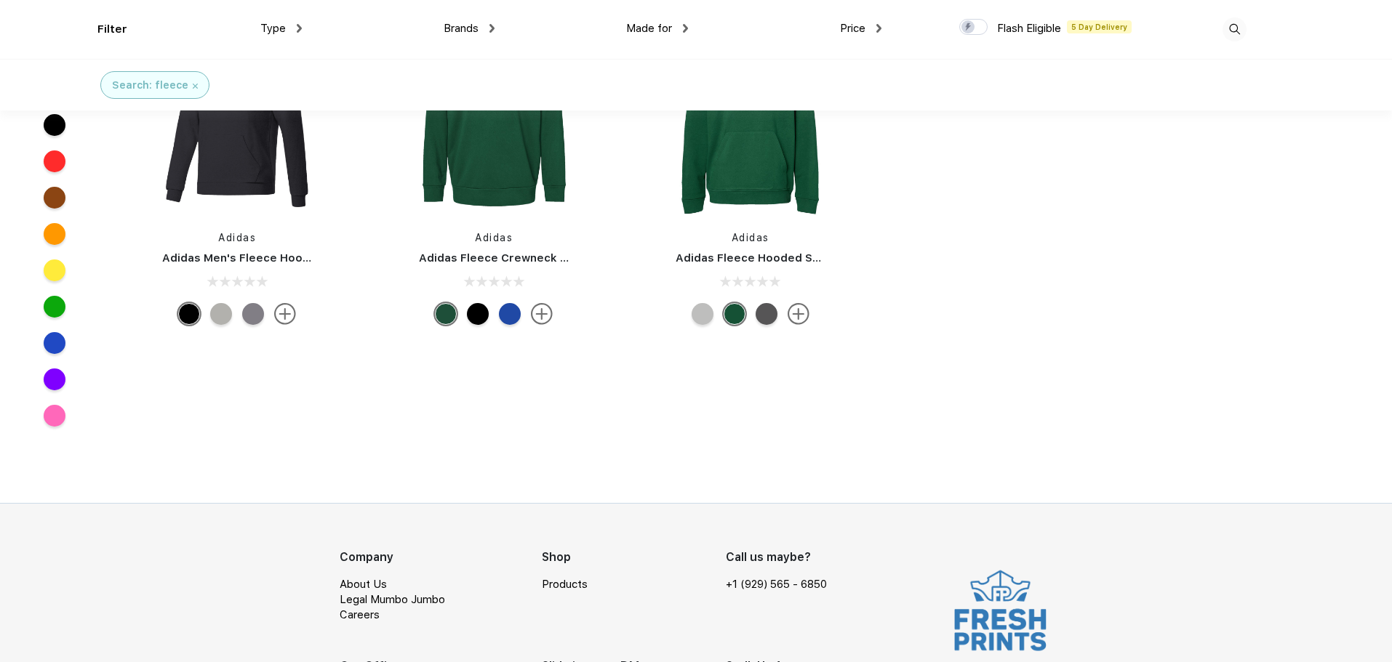
click at [1232, 26] on img at bounding box center [1234, 29] width 24 height 24
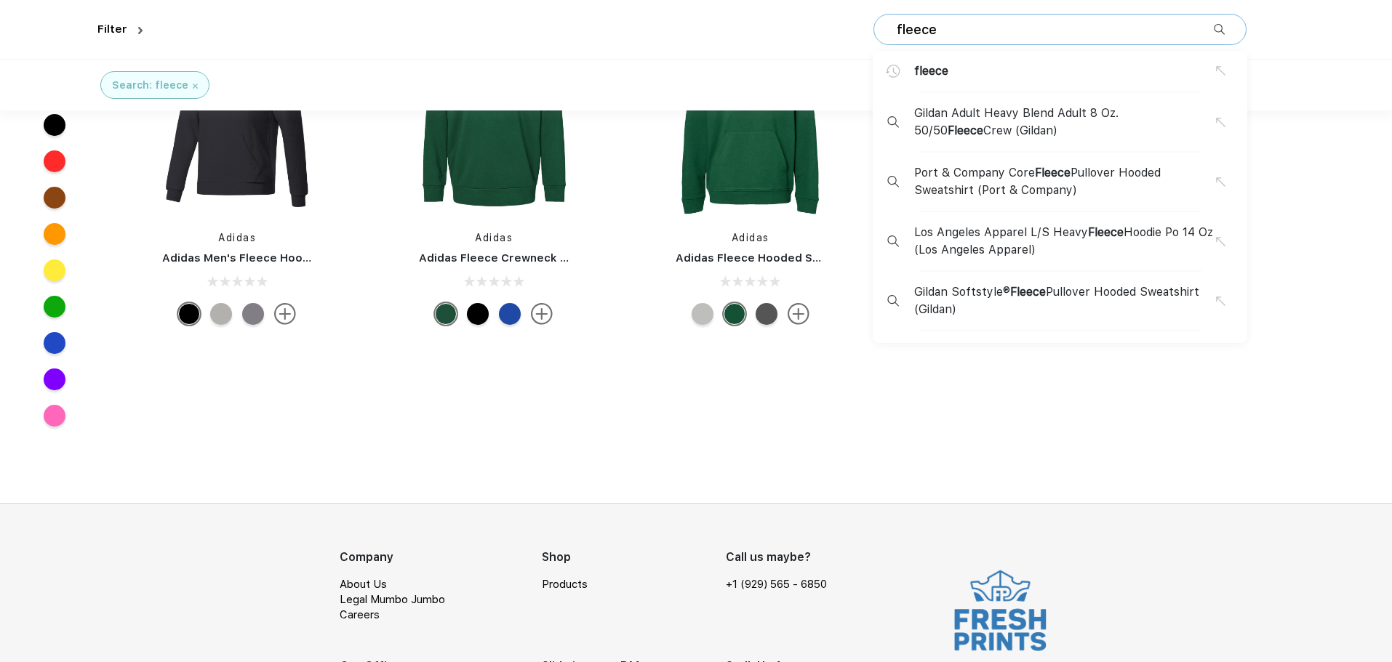
click at [990, 31] on input "fleece" at bounding box center [1054, 30] width 318 height 16
drag, startPoint x: 990, startPoint y: 32, endPoint x: 851, endPoint y: 15, distance: 139.9
click at [851, 15] on div "fleece fleece Gildan Adult Heavy Blend Adult 8 Oz. 50/50 Fleece Crew (Gildan) P…" at bounding box center [697, 29] width 1098 height 59
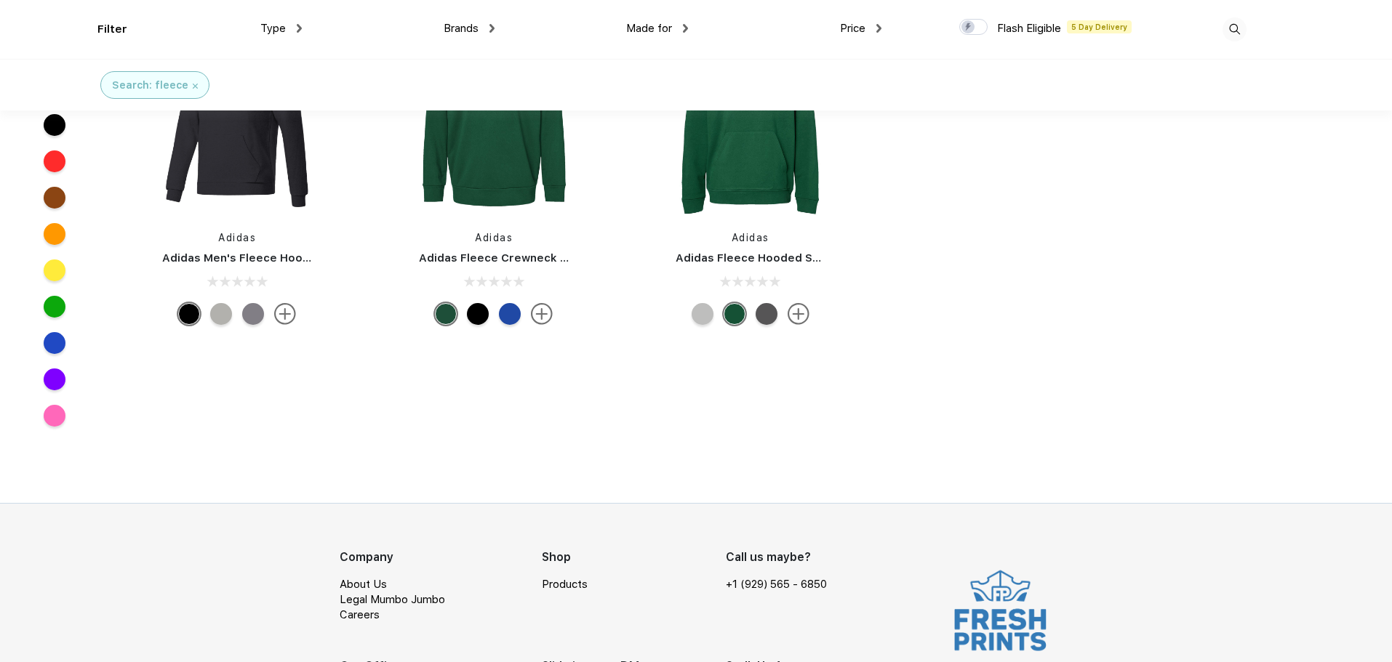
click at [1235, 31] on img at bounding box center [1234, 29] width 24 height 24
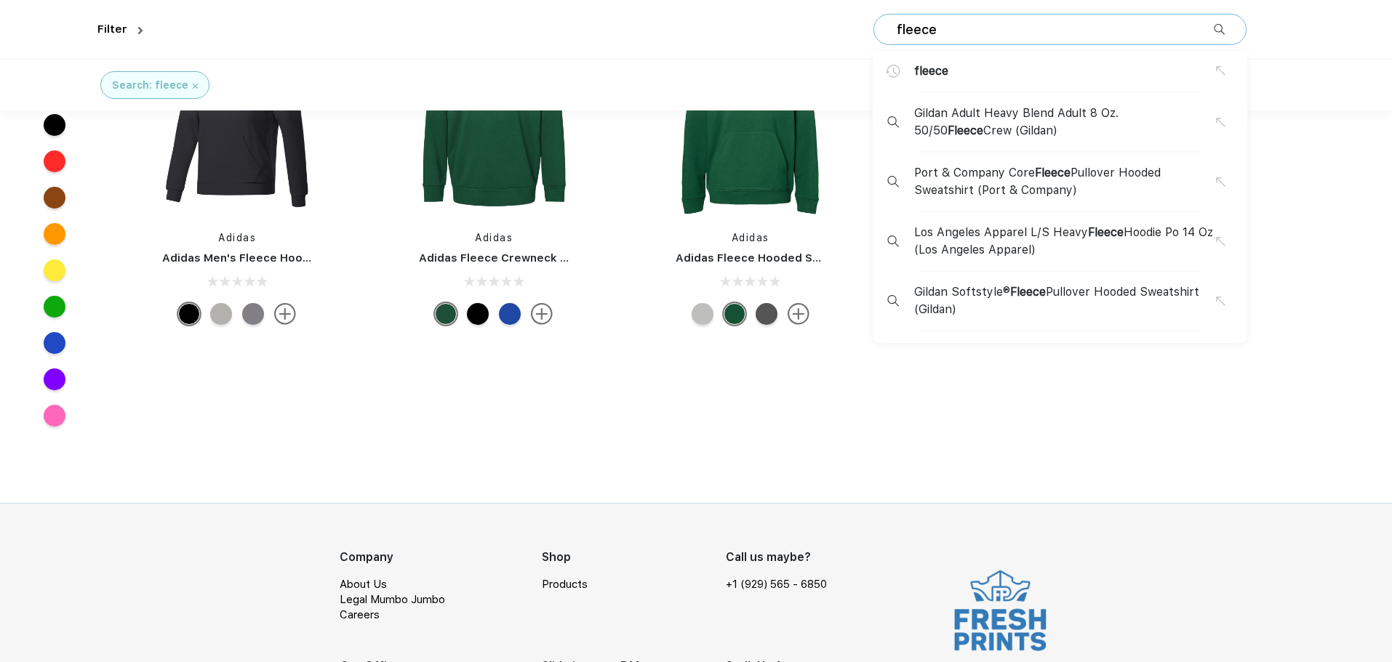
click at [1026, 17] on div "fleece fleece Gildan Adult Heavy Blend Adult 8 Oz. 50/50 Fleece Crew (Gildan) P…" at bounding box center [1059, 29] width 373 height 31
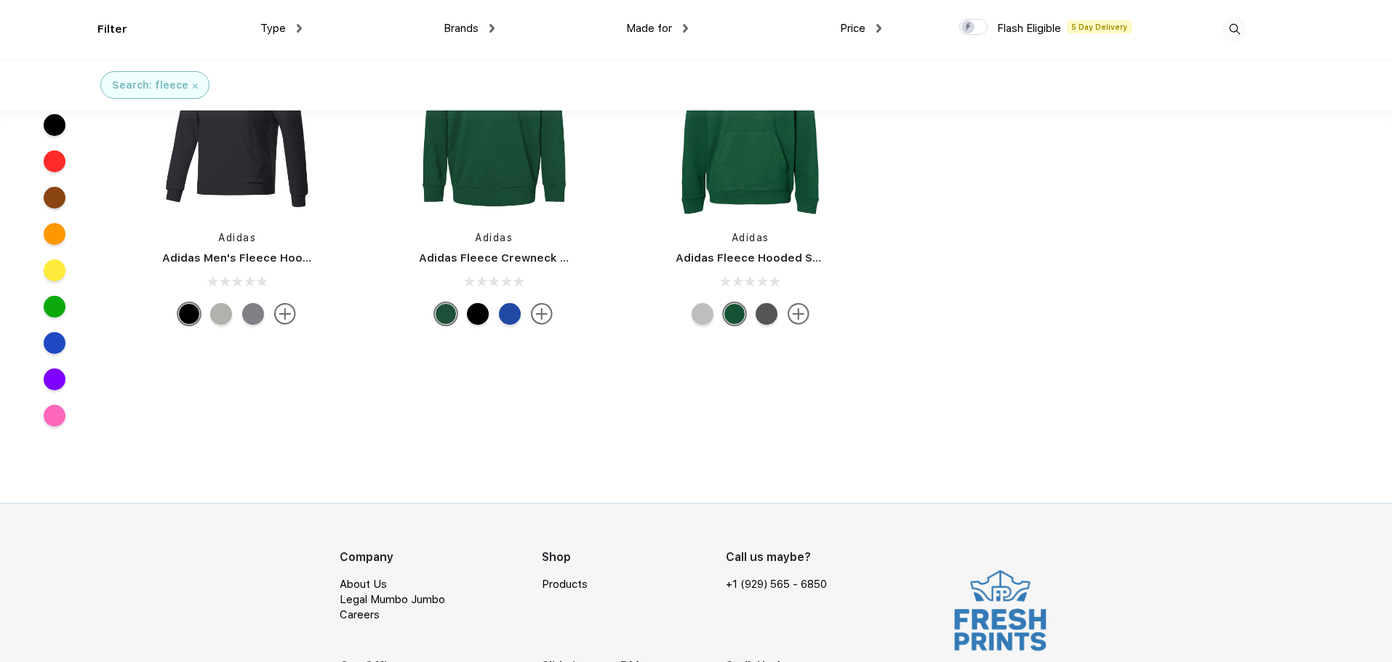
click at [1214, 24] on div at bounding box center [1150, 29] width 193 height 59
click at [1232, 31] on img at bounding box center [1234, 29] width 24 height 24
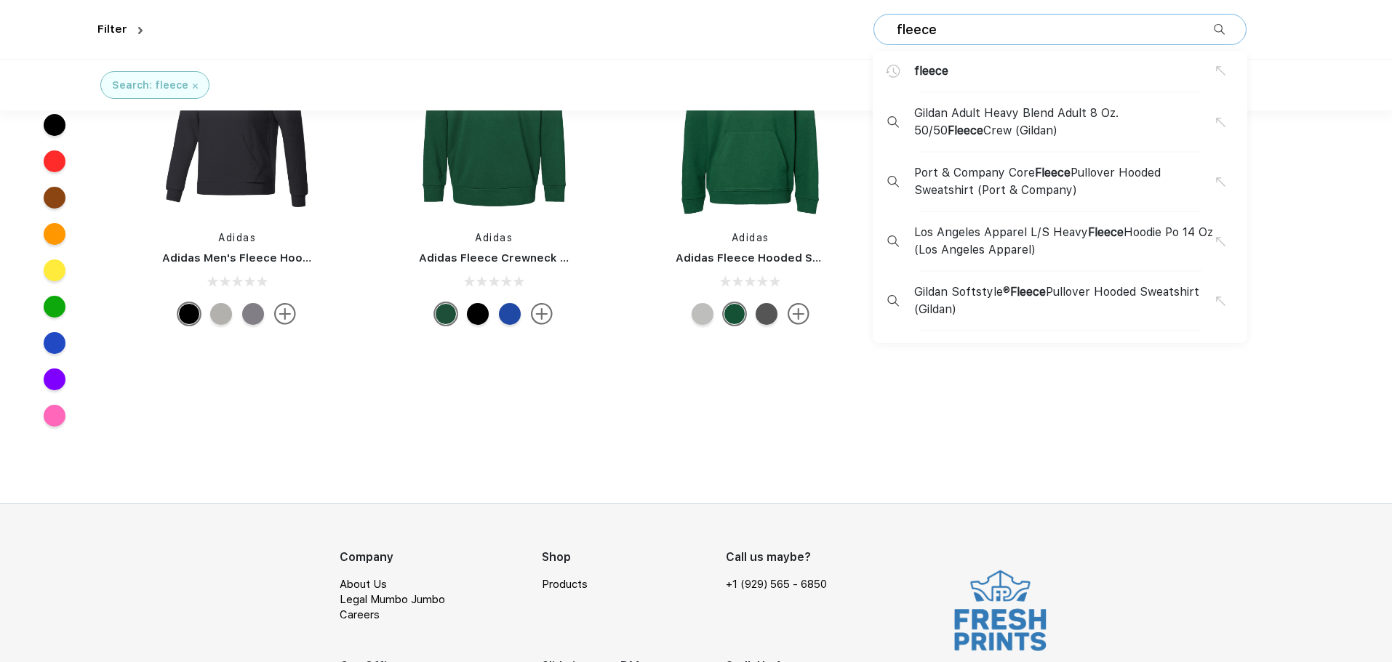
click at [967, 29] on input "fleece" at bounding box center [1054, 30] width 318 height 16
drag, startPoint x: 983, startPoint y: 30, endPoint x: 866, endPoint y: 28, distance: 117.1
click at [866, 28] on div "fleece fleece Gildan Adult Heavy Blend Adult 8 Oz. 50/50 Fleece Crew (Gildan) P…" at bounding box center [697, 29] width 1098 height 59
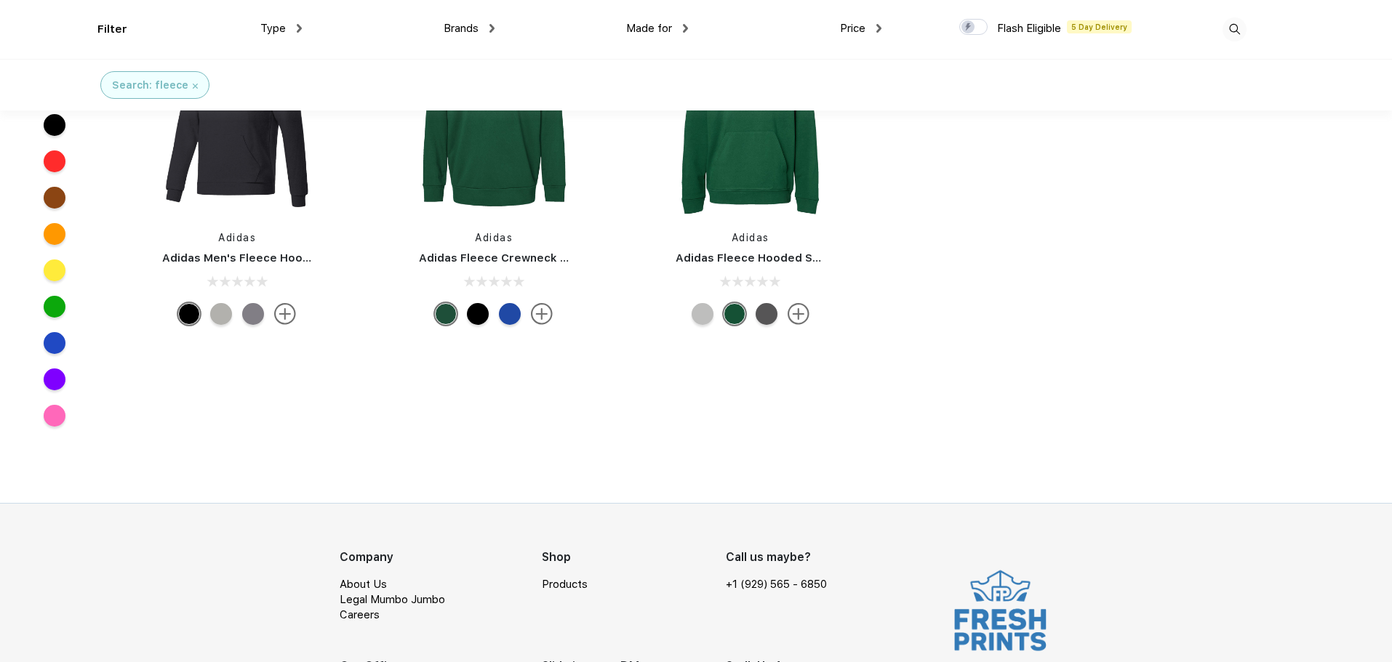
click at [1233, 23] on img at bounding box center [1234, 29] width 24 height 24
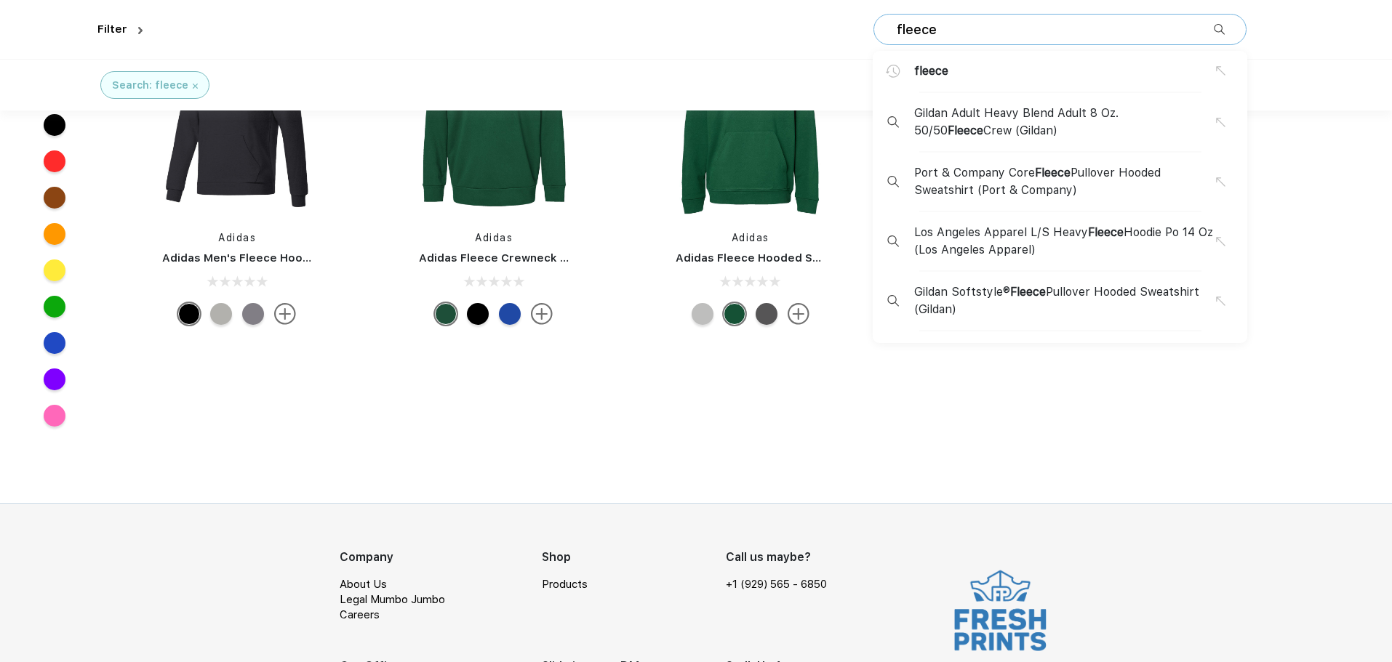
click at [1020, 24] on input "fleece" at bounding box center [1054, 30] width 318 height 16
drag, startPoint x: 983, startPoint y: 31, endPoint x: 889, endPoint y: 29, distance: 93.8
click at [889, 29] on div "fleece fleece Gildan Adult Heavy Blend Adult 8 Oz. 50/50 Fleece Crew (Gildan) P…" at bounding box center [1059, 29] width 373 height 31
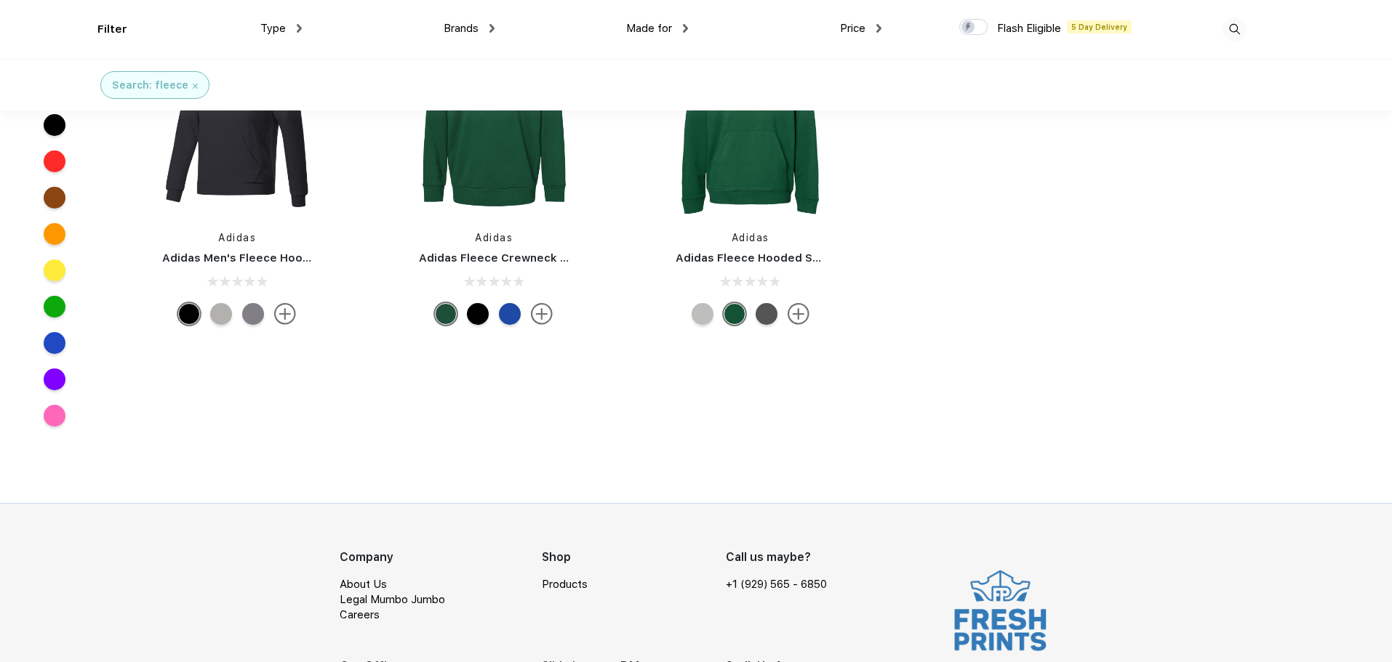
click at [1238, 33] on img at bounding box center [1234, 29] width 24 height 24
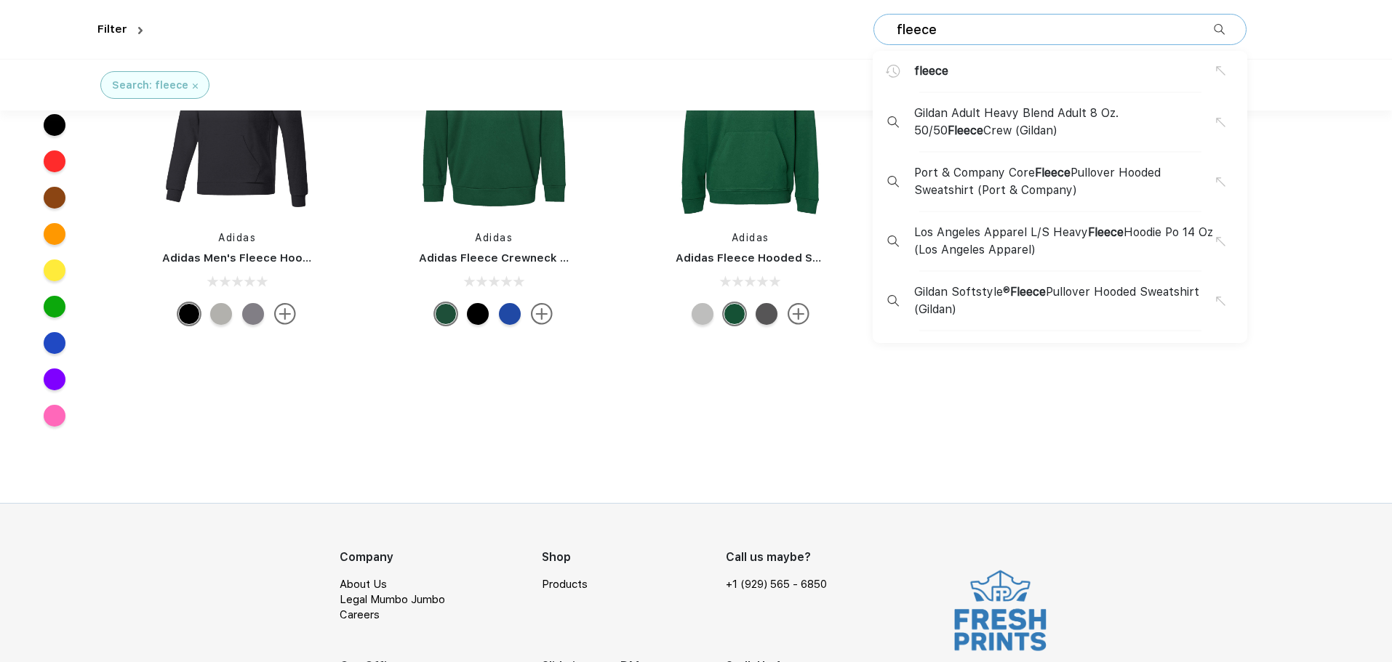
click at [1059, 33] on input "fleece" at bounding box center [1054, 30] width 318 height 16
drag, startPoint x: 1036, startPoint y: 29, endPoint x: 897, endPoint y: 28, distance: 138.9
click at [897, 28] on input "fleece" at bounding box center [1054, 30] width 318 height 16
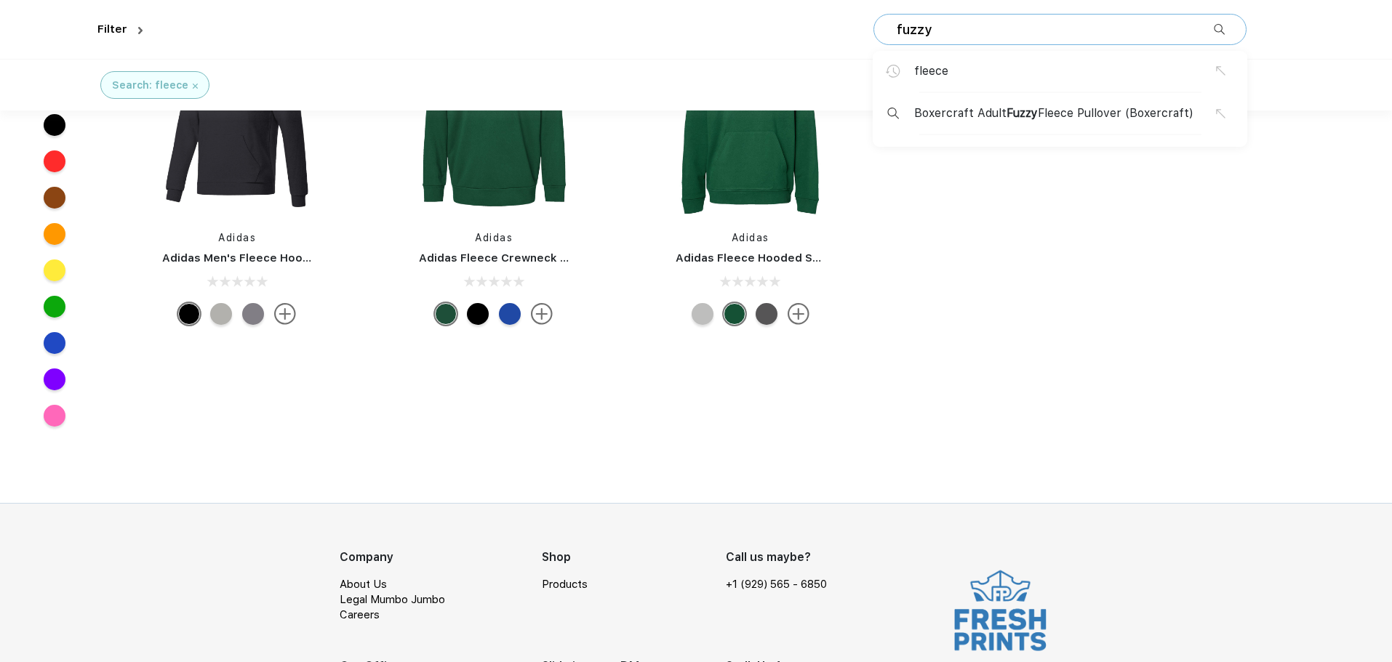
type input "fuzzy"
